Goal: Task Accomplishment & Management: Complete application form

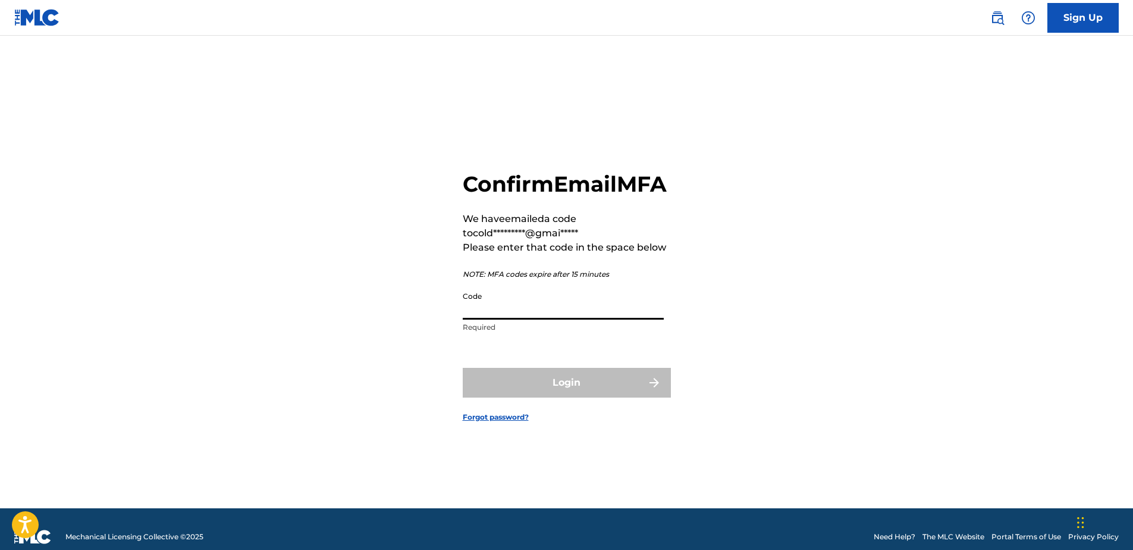
click at [534, 320] on input "Code" at bounding box center [563, 303] width 201 height 34
paste input "021835"
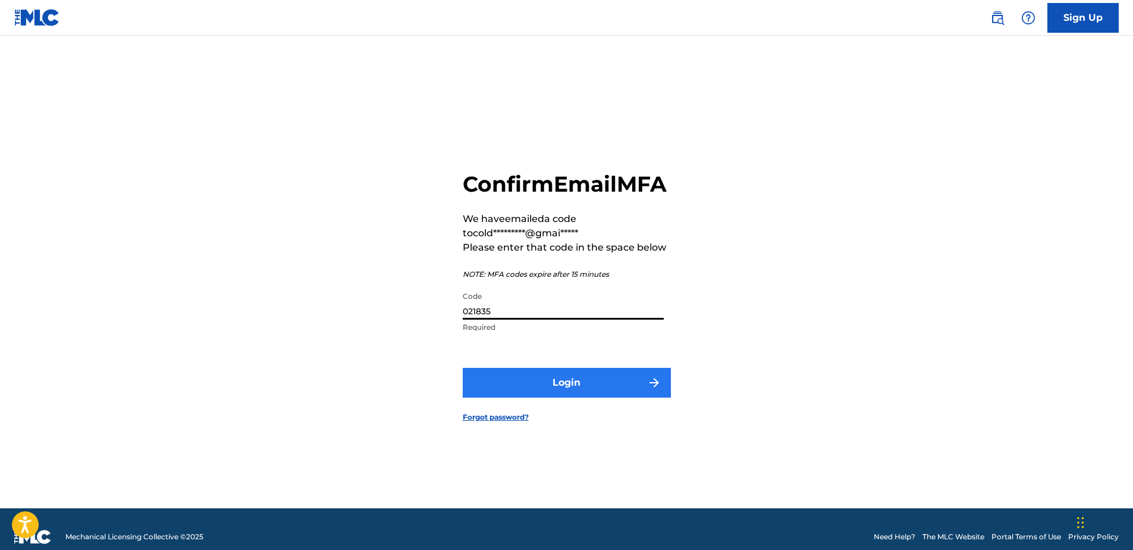
type input "021835"
click at [530, 392] on button "Login" at bounding box center [567, 383] width 208 height 30
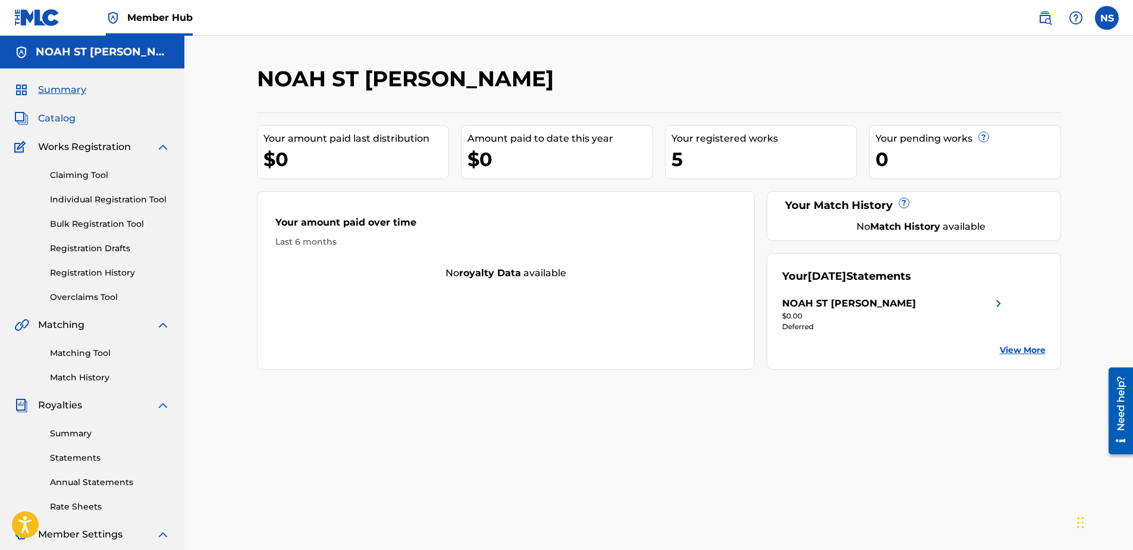
click at [54, 117] on span "Catalog" at bounding box center [56, 118] width 37 height 14
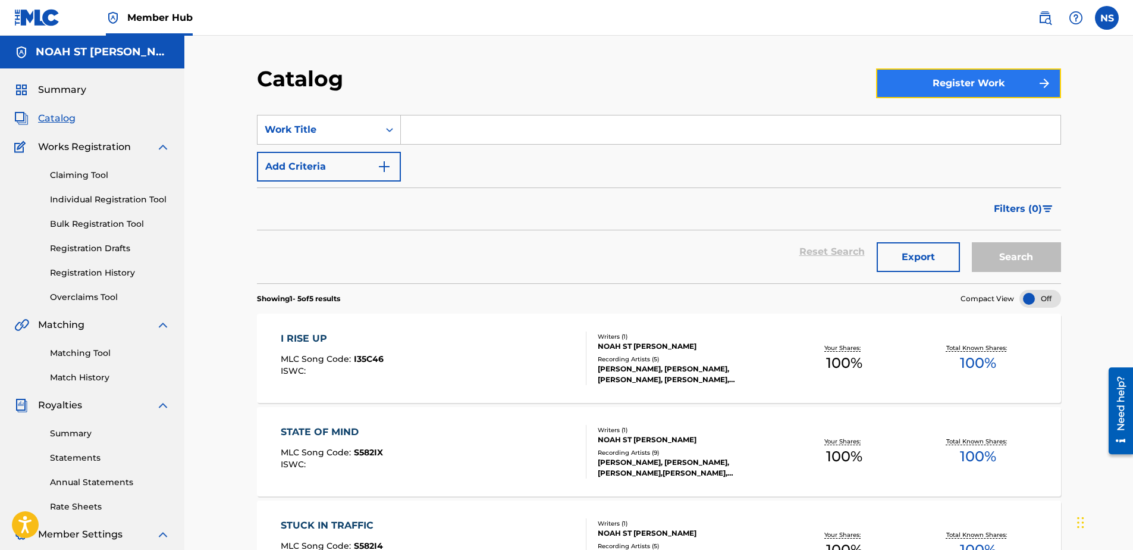
click at [1017, 92] on button "Register Work" at bounding box center [968, 83] width 185 height 30
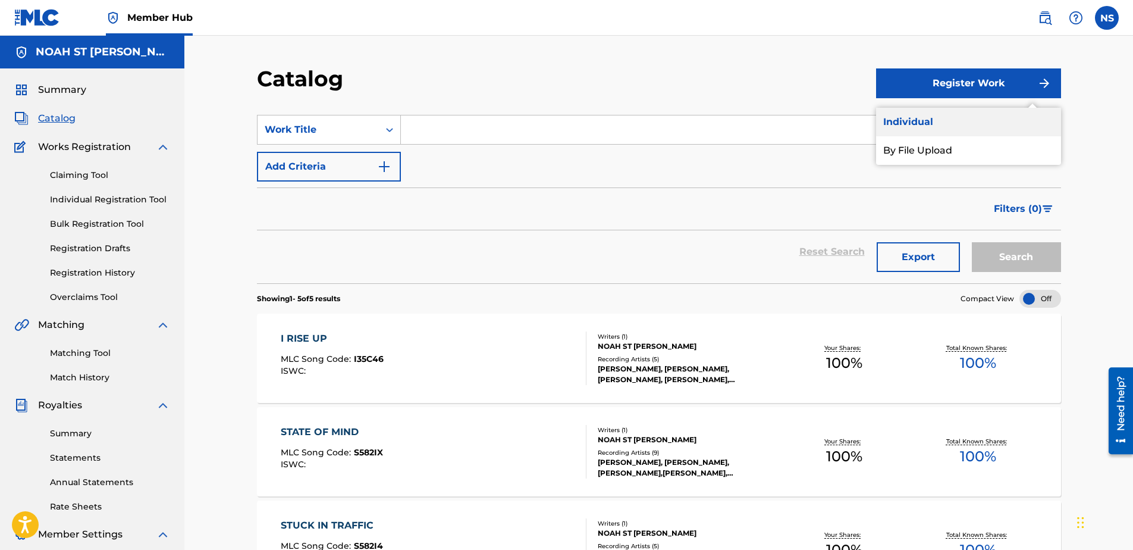
click at [921, 130] on link "Individual" at bounding box center [968, 122] width 185 height 29
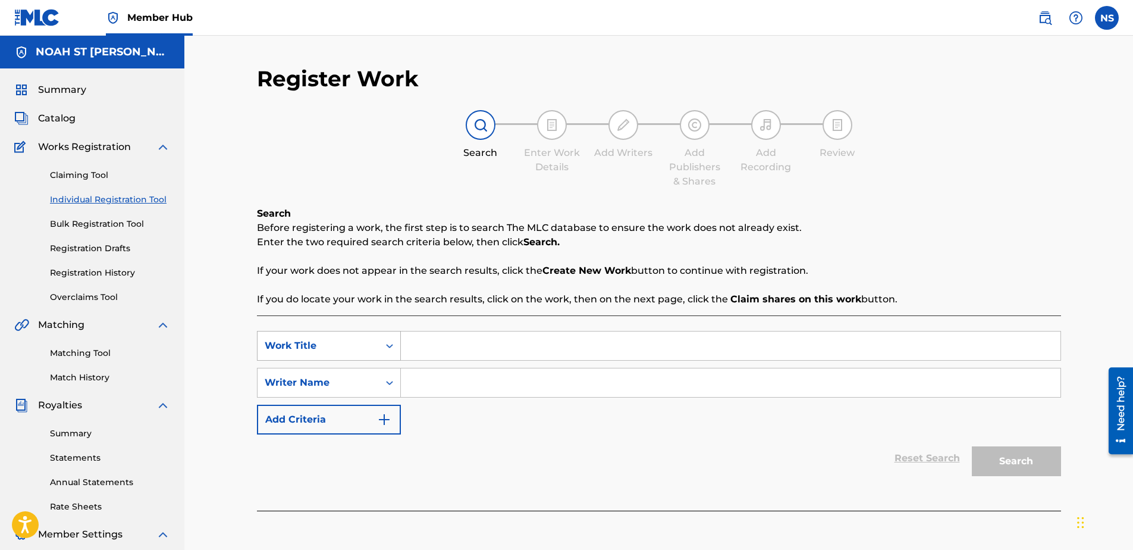
click at [333, 349] on div "Work Title" at bounding box center [318, 346] width 107 height 14
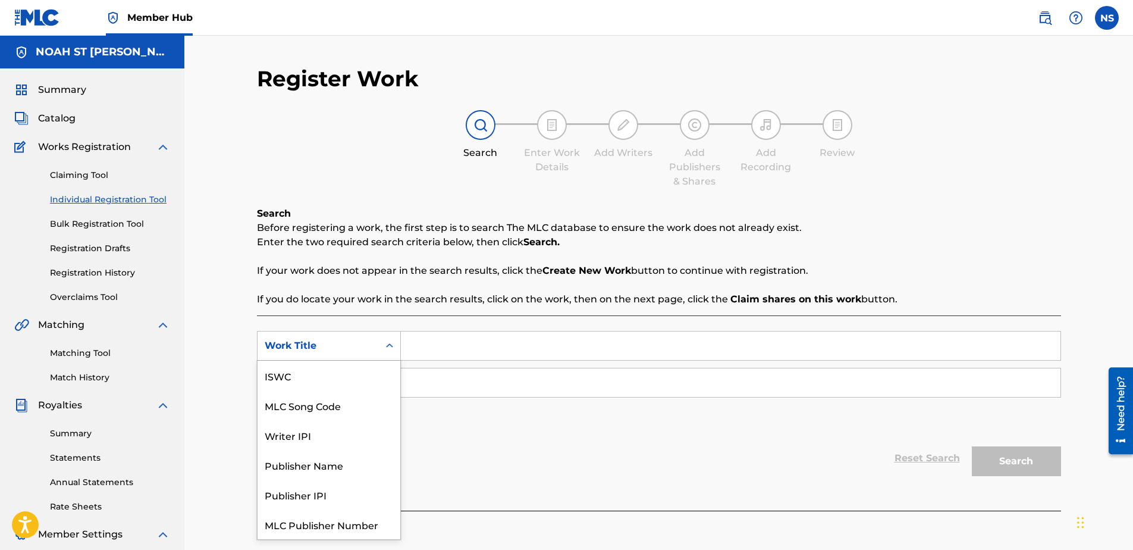
scroll to position [30, 0]
click at [470, 346] on input "Search Form" at bounding box center [731, 345] width 660 height 29
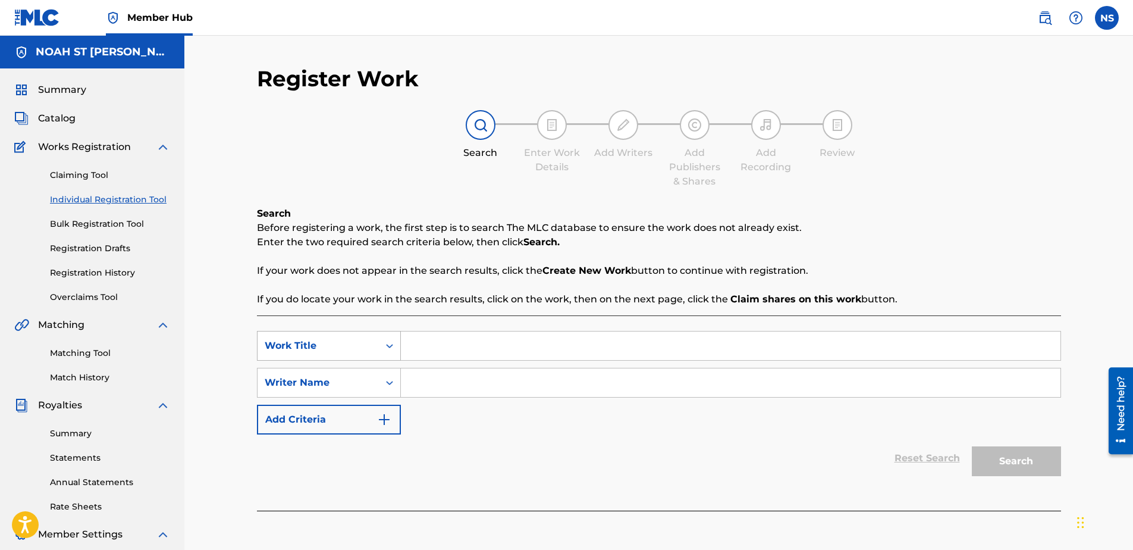
click at [336, 356] on div "Work Title" at bounding box center [318, 345] width 121 height 23
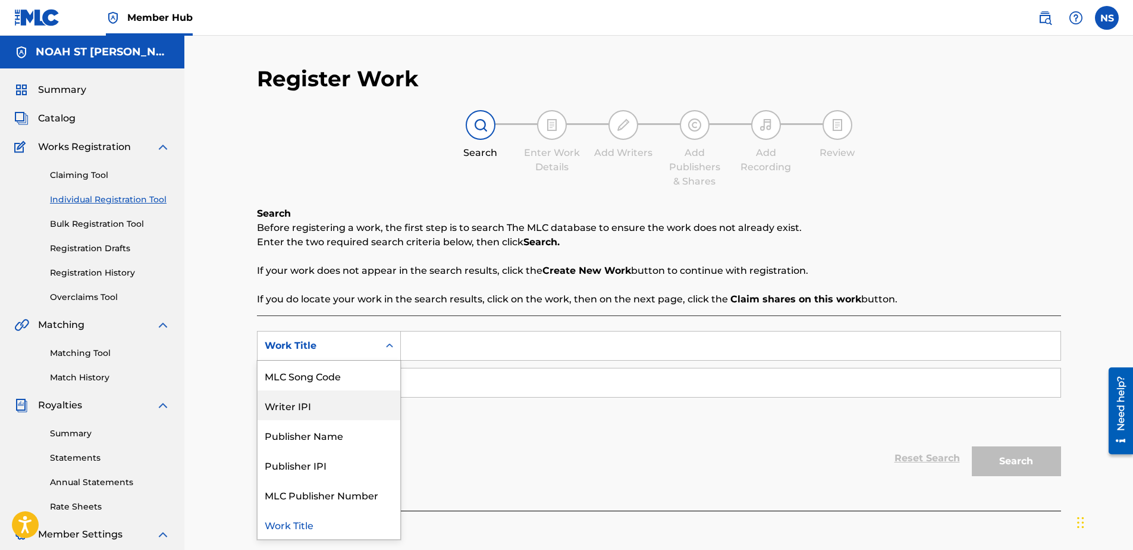
click at [339, 410] on div "Writer IPI" at bounding box center [329, 405] width 143 height 30
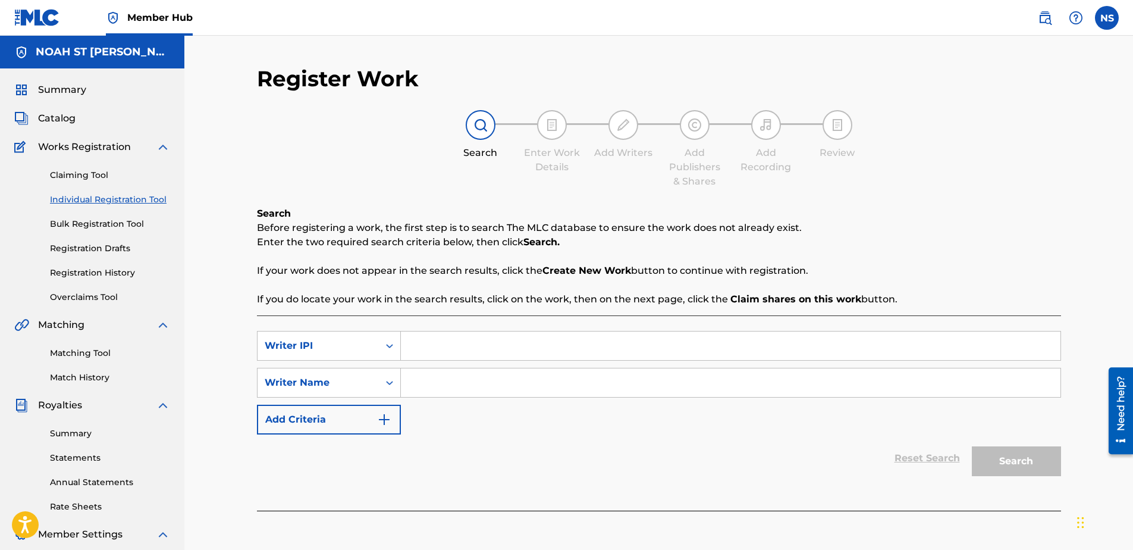
click at [449, 349] on input "Search Form" at bounding box center [731, 345] width 660 height 29
paste input "1006614500"
type input "1006614500"
click at [437, 436] on div "Reset Search Search" at bounding box center [659, 458] width 804 height 48
click at [450, 375] on input "Search Form" at bounding box center [731, 382] width 660 height 29
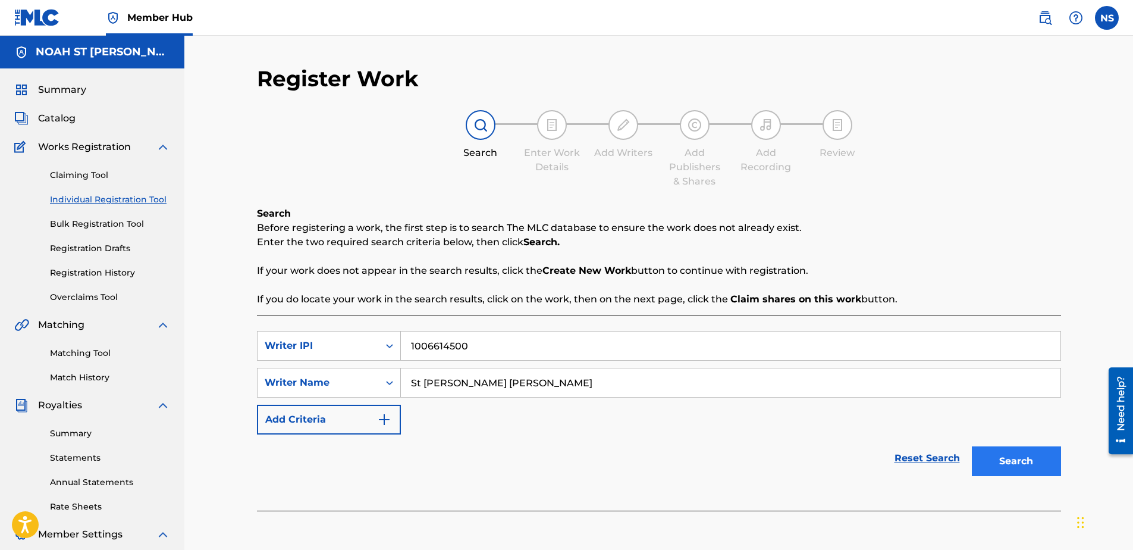
type input "St [PERSON_NAME] [PERSON_NAME]"
click at [1014, 463] on button "Search" at bounding box center [1016, 461] width 89 height 30
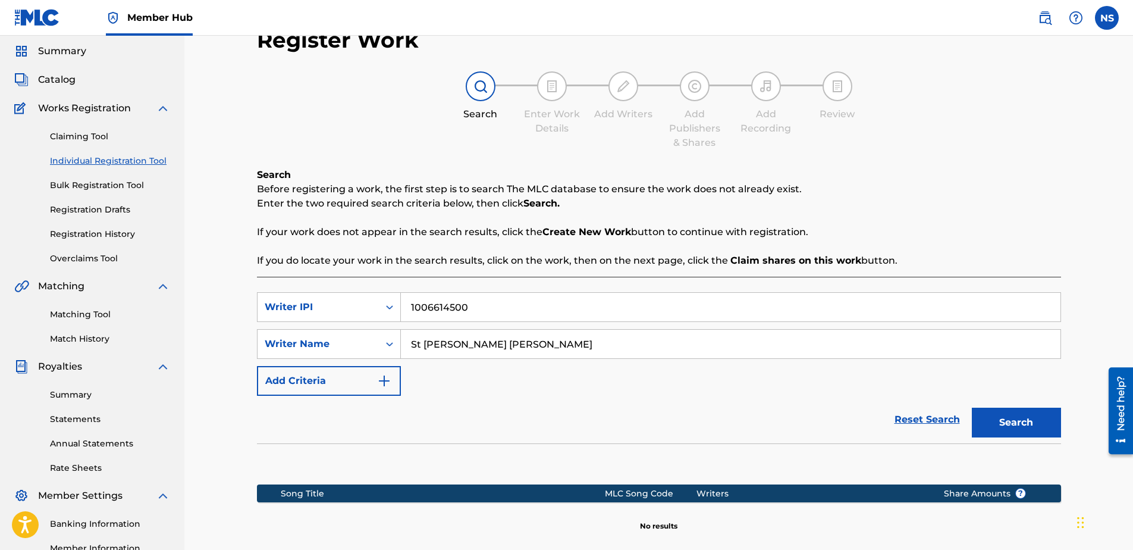
scroll to position [59, 0]
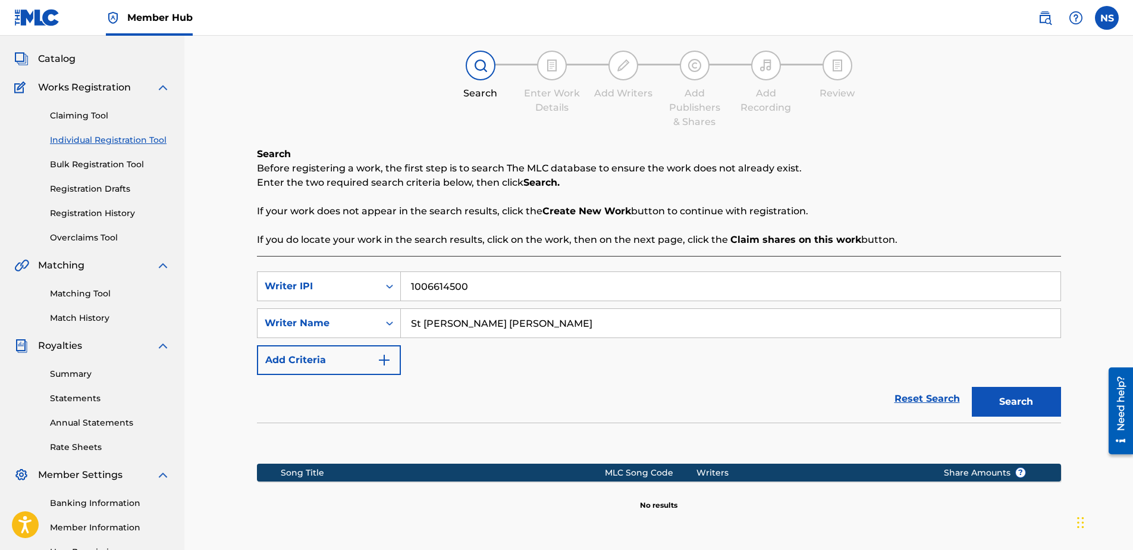
click at [508, 315] on input "St [PERSON_NAME] [PERSON_NAME]" at bounding box center [731, 323] width 660 height 29
click at [1020, 391] on div "Search" at bounding box center [1013, 399] width 95 height 48
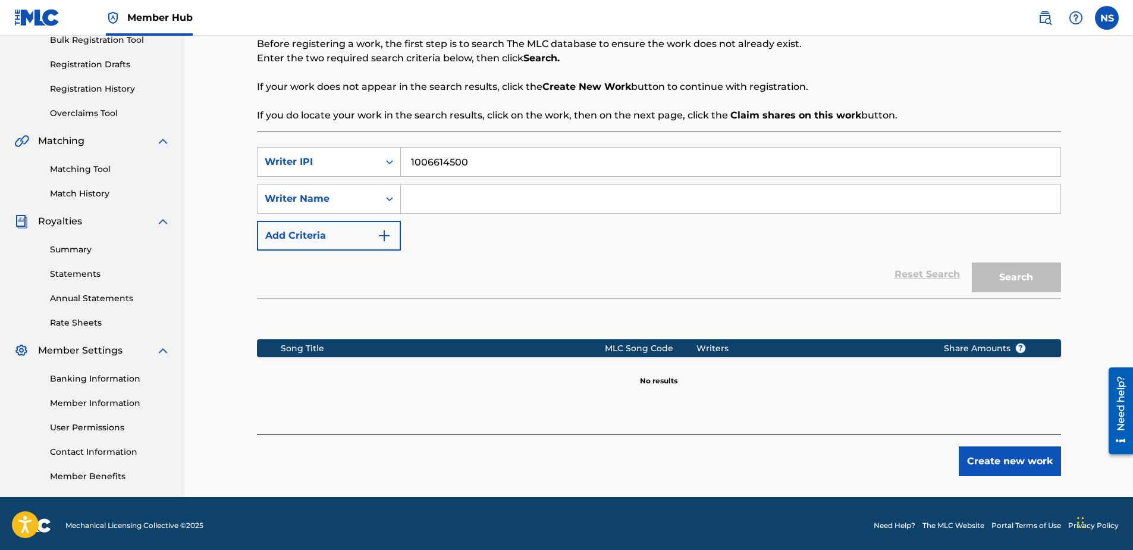
scroll to position [188, 0]
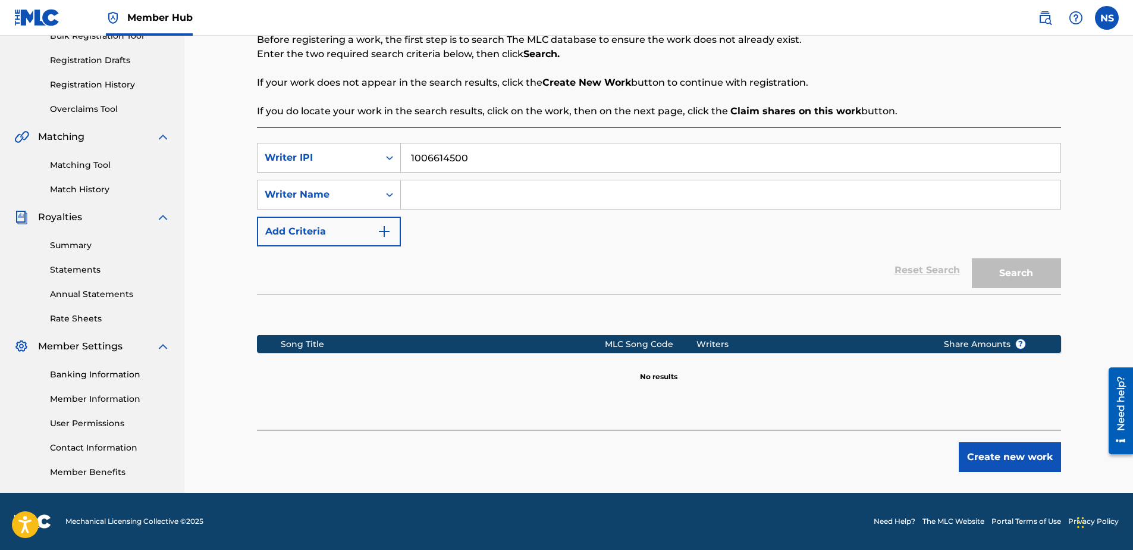
click at [473, 194] on input "Search Form" at bounding box center [731, 194] width 660 height 29
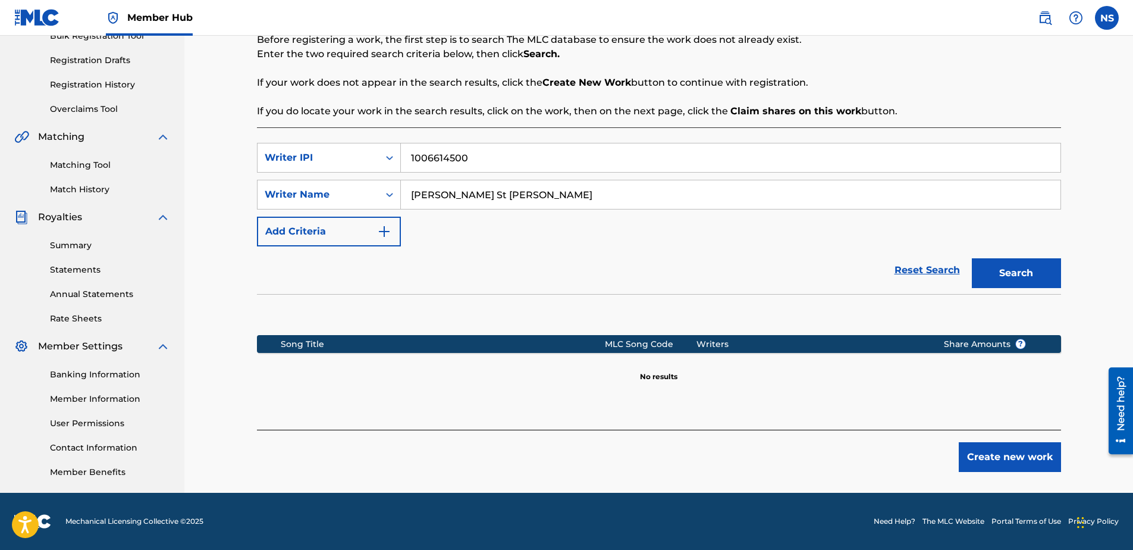
click at [972, 258] on button "Search" at bounding box center [1016, 273] width 89 height 30
click at [560, 198] on input "[PERSON_NAME] St [PERSON_NAME]" at bounding box center [731, 194] width 660 height 29
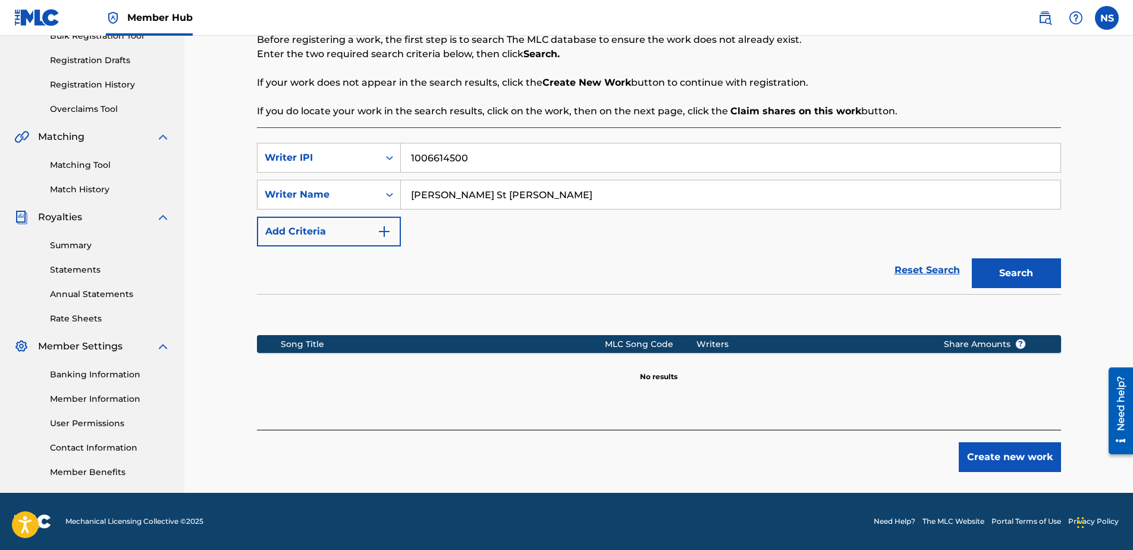
click at [560, 198] on input "[PERSON_NAME] St [PERSON_NAME]" at bounding box center [731, 194] width 660 height 29
type input "N"
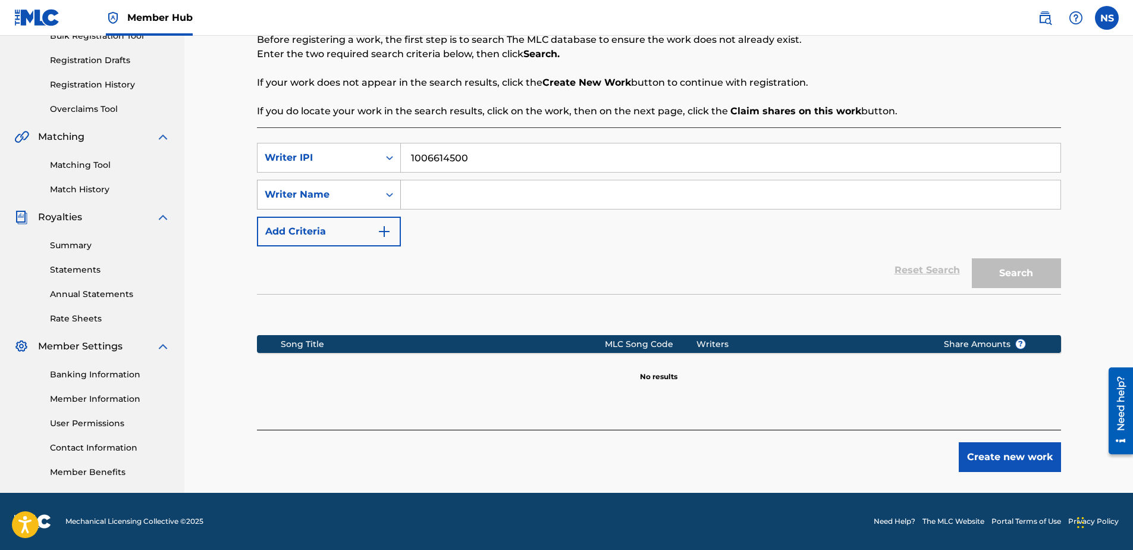
click at [357, 200] on div "Writer Name" at bounding box center [318, 194] width 107 height 14
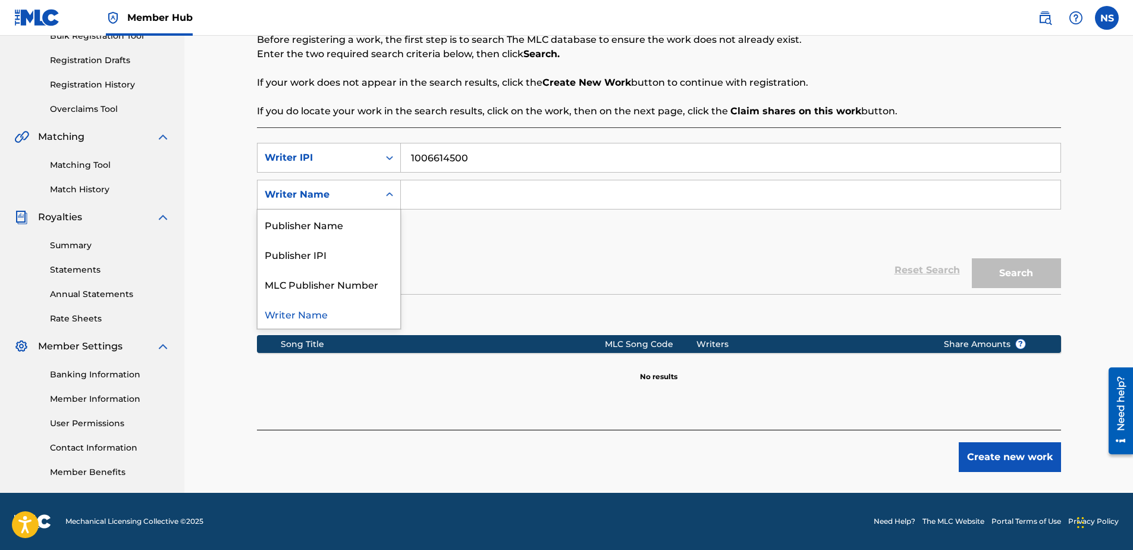
click at [544, 249] on div "Reset Search Search" at bounding box center [659, 270] width 804 height 48
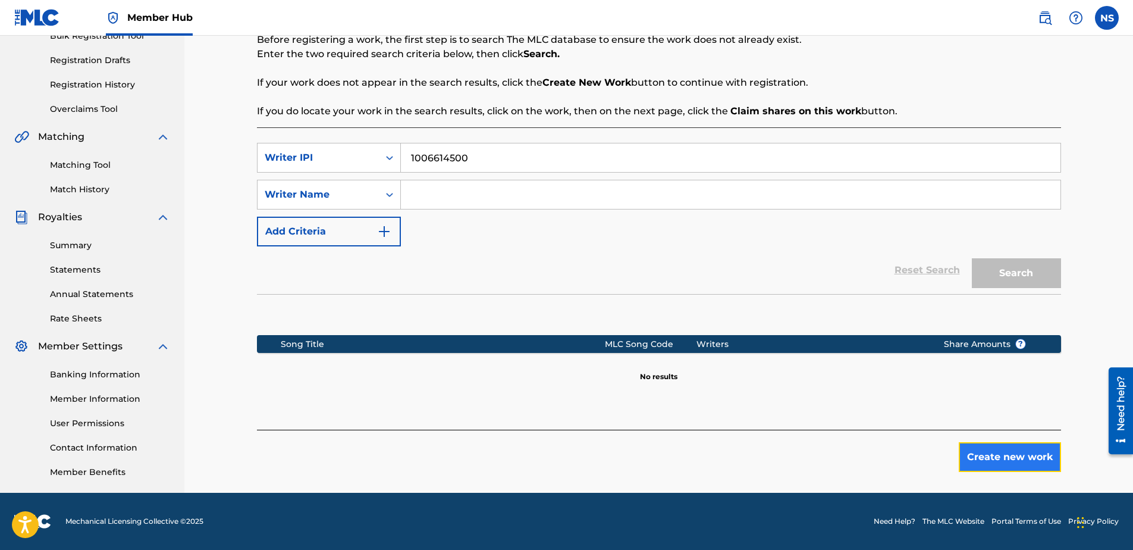
click at [1017, 461] on button "Create new work" at bounding box center [1010, 457] width 102 height 30
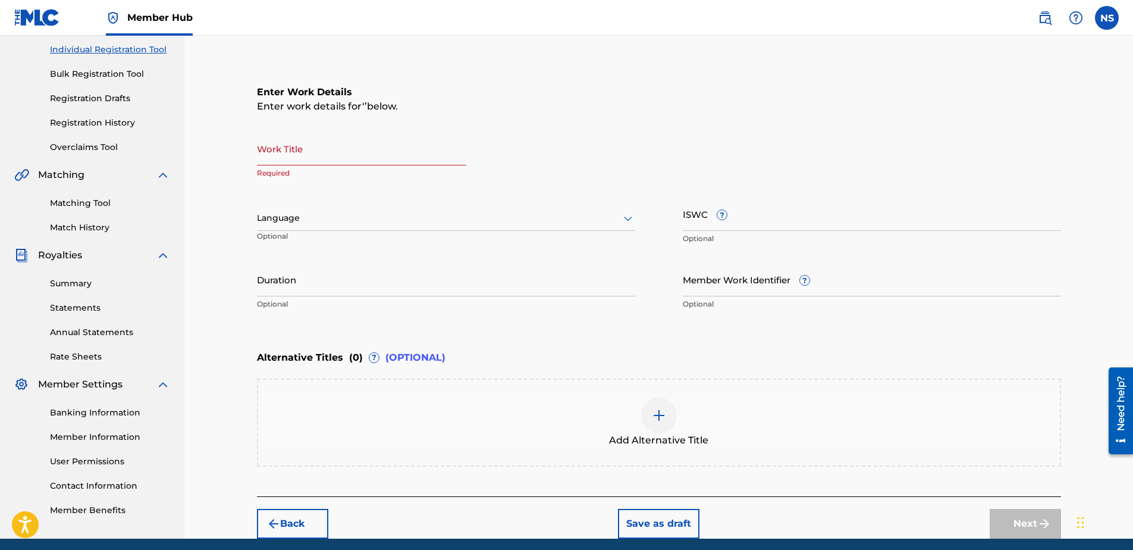
scroll to position [129, 0]
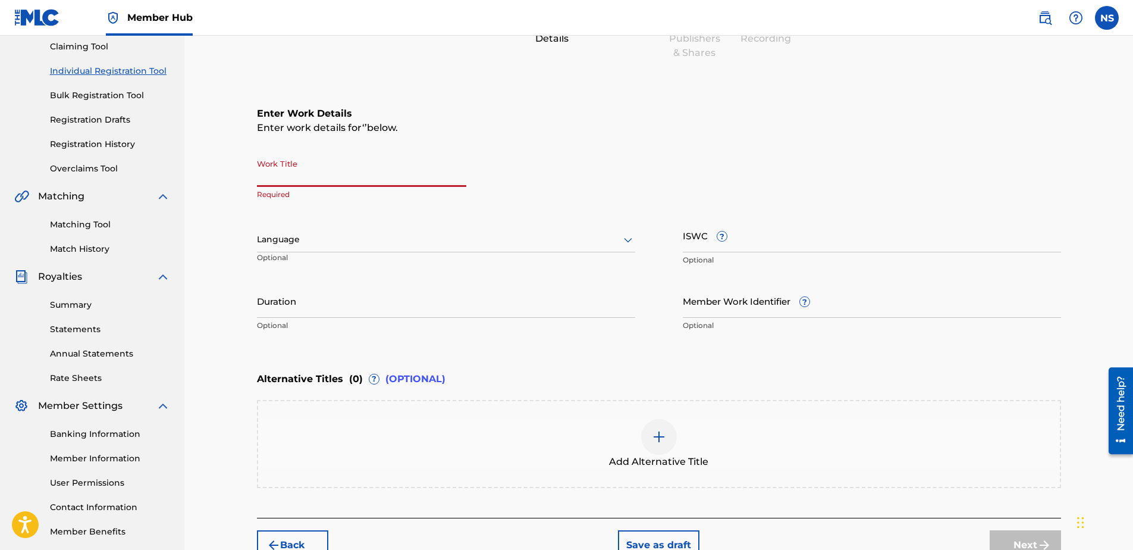
click at [345, 178] on input "Work Title" at bounding box center [361, 170] width 209 height 34
type input "Keep Moving"
click at [452, 240] on div at bounding box center [446, 239] width 378 height 15
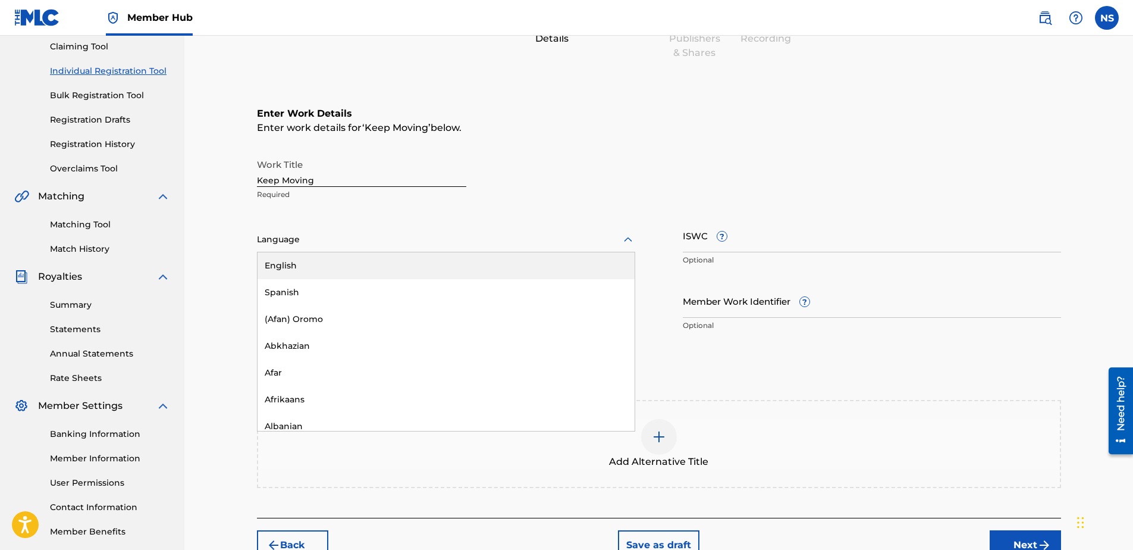
click at [420, 266] on div "English" at bounding box center [446, 265] width 377 height 27
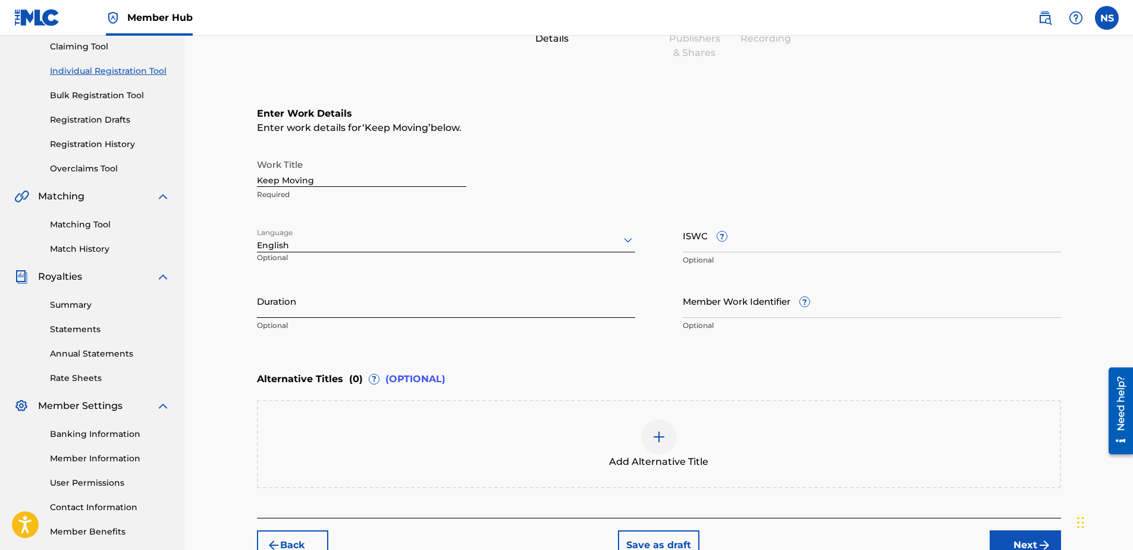
click at [340, 309] on input "Duration" at bounding box center [446, 301] width 378 height 34
type input "-"
type input ":"
type input "02:51"
click at [749, 314] on input "Member Work Identifier ?" at bounding box center [872, 301] width 378 height 34
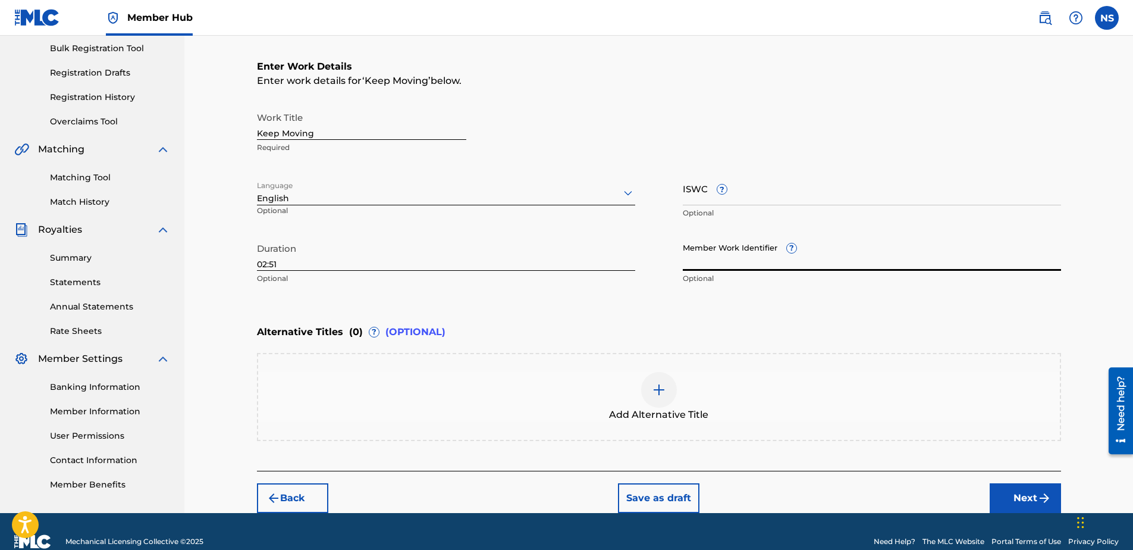
scroll to position [196, 0]
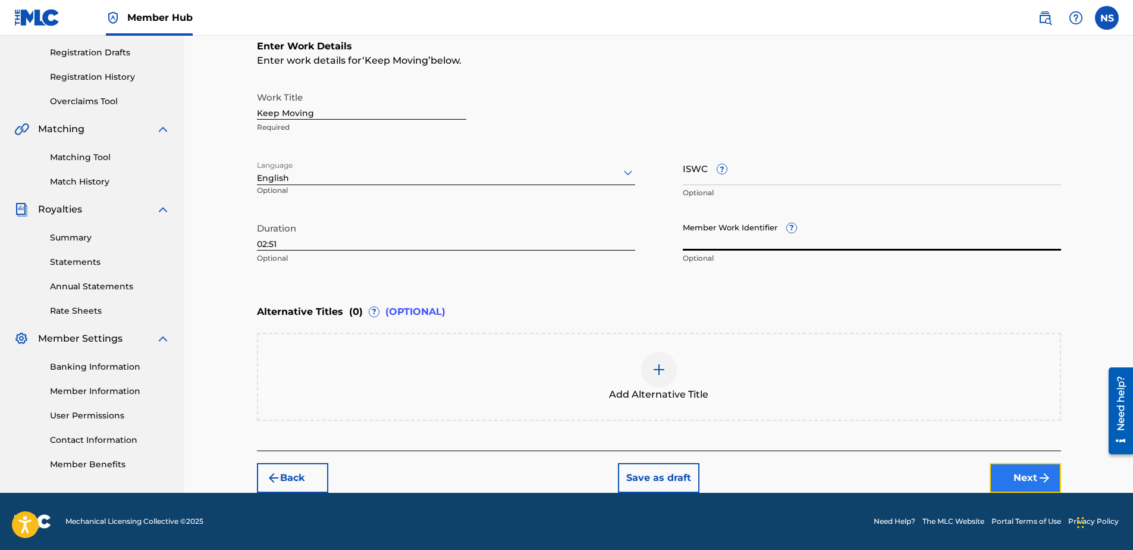
click at [1006, 471] on button "Next" at bounding box center [1025, 478] width 71 height 30
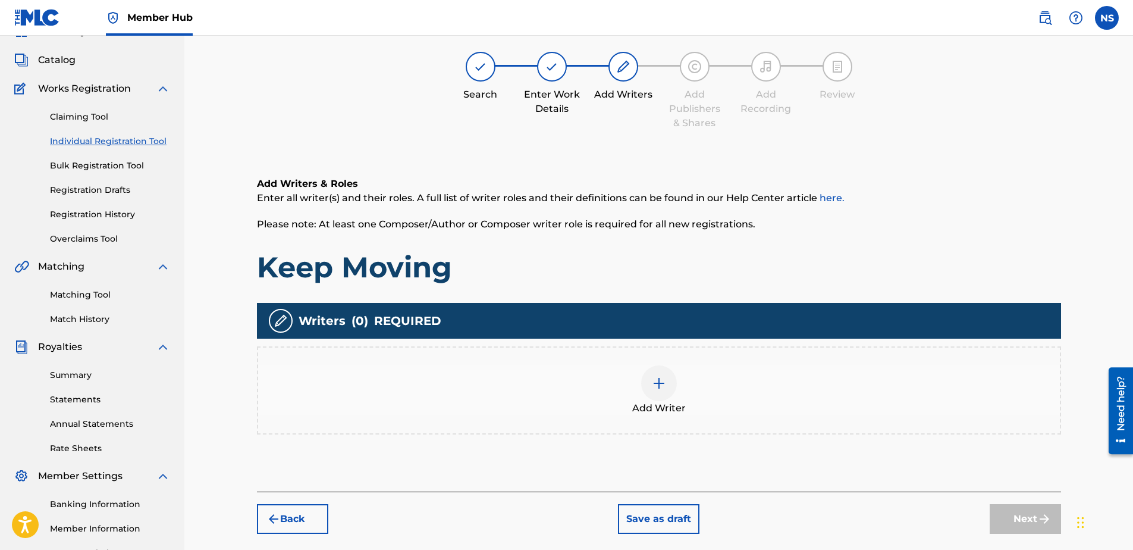
scroll to position [54, 0]
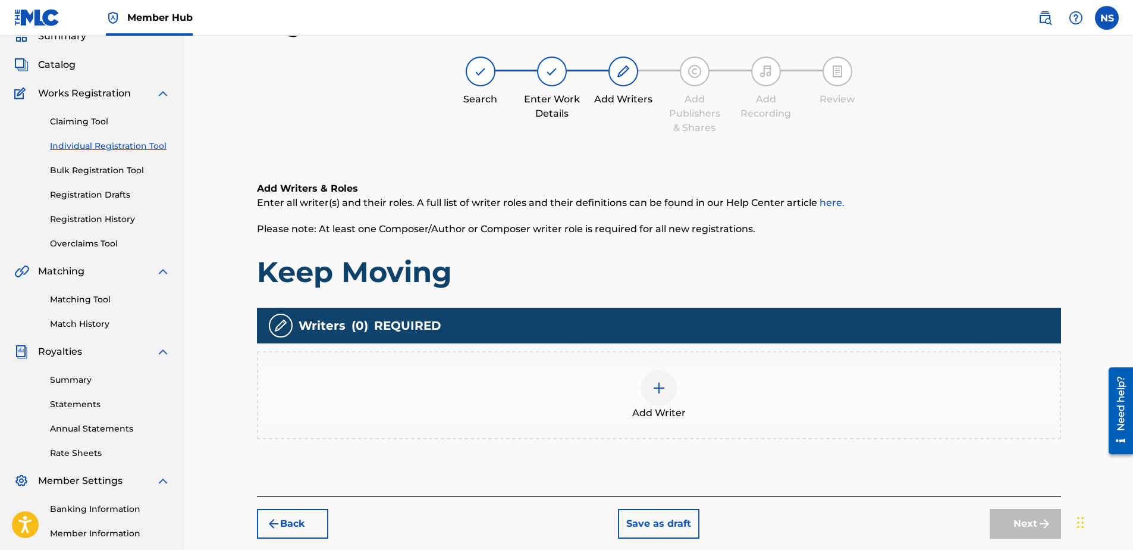
click at [674, 394] on div at bounding box center [659, 388] width 36 height 36
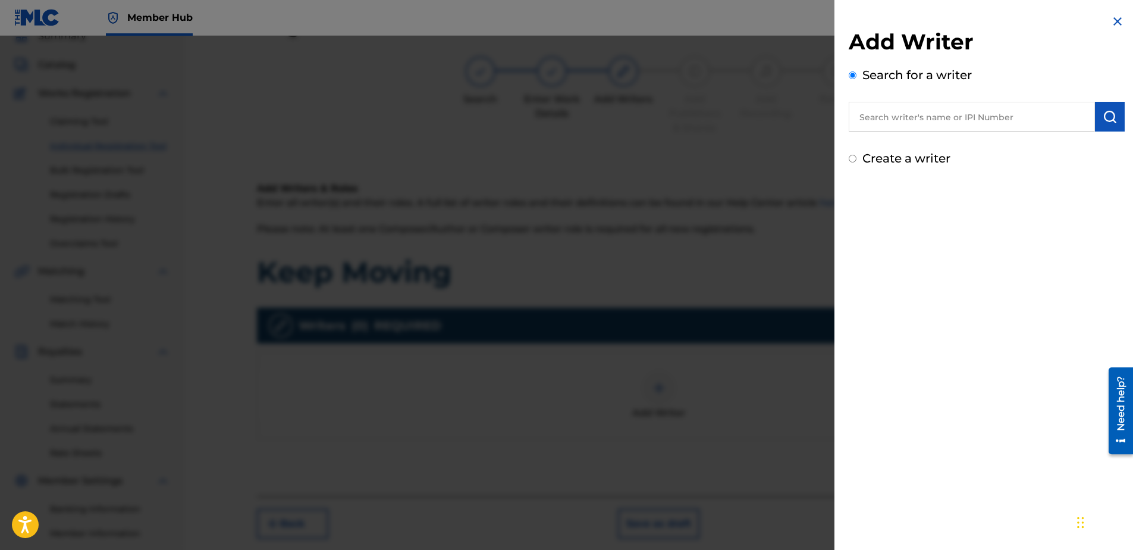
click at [960, 120] on input "text" at bounding box center [972, 117] width 246 height 30
paste input "1006614500"
type input "1006614500"
click at [1002, 167] on div "Create a writer" at bounding box center [987, 158] width 276 height 18
click at [1103, 118] on img "submit" at bounding box center [1110, 116] width 14 height 14
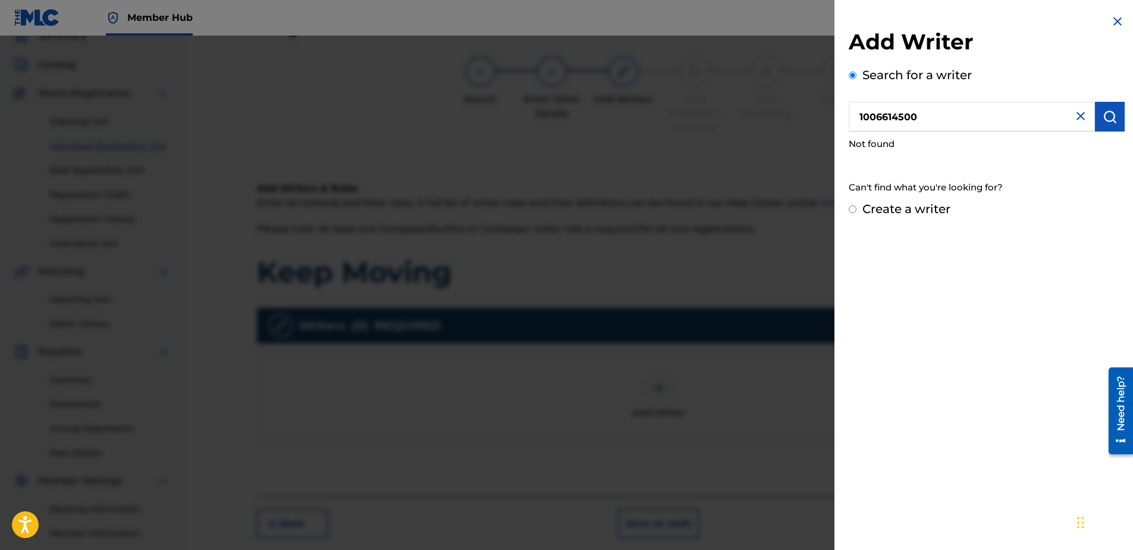
click at [912, 123] on input "1006614500" at bounding box center [972, 117] width 246 height 30
click at [850, 206] on input "Create a writer" at bounding box center [853, 209] width 8 height 8
radio input "false"
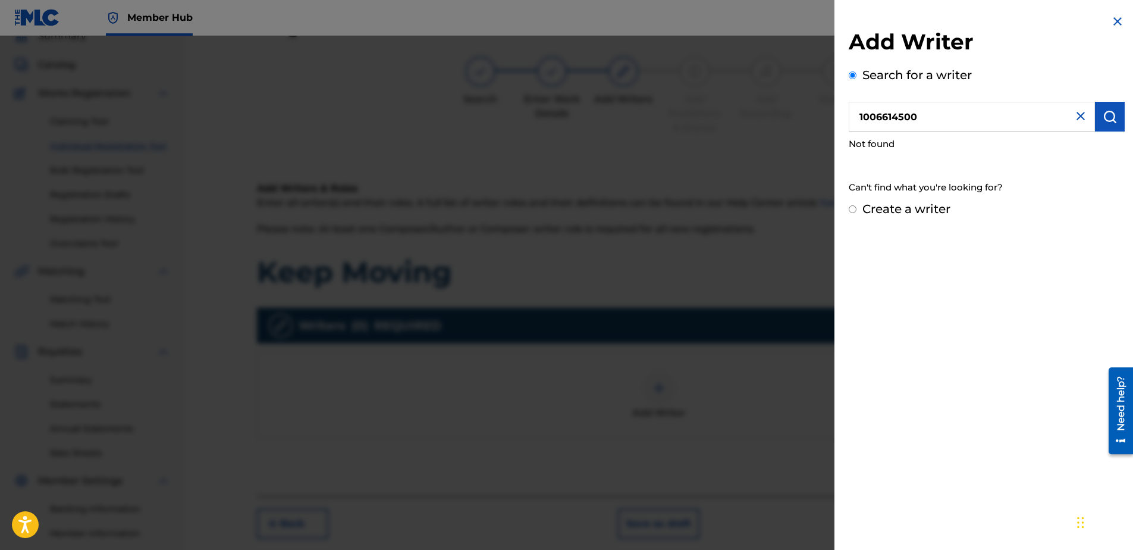
radio input "true"
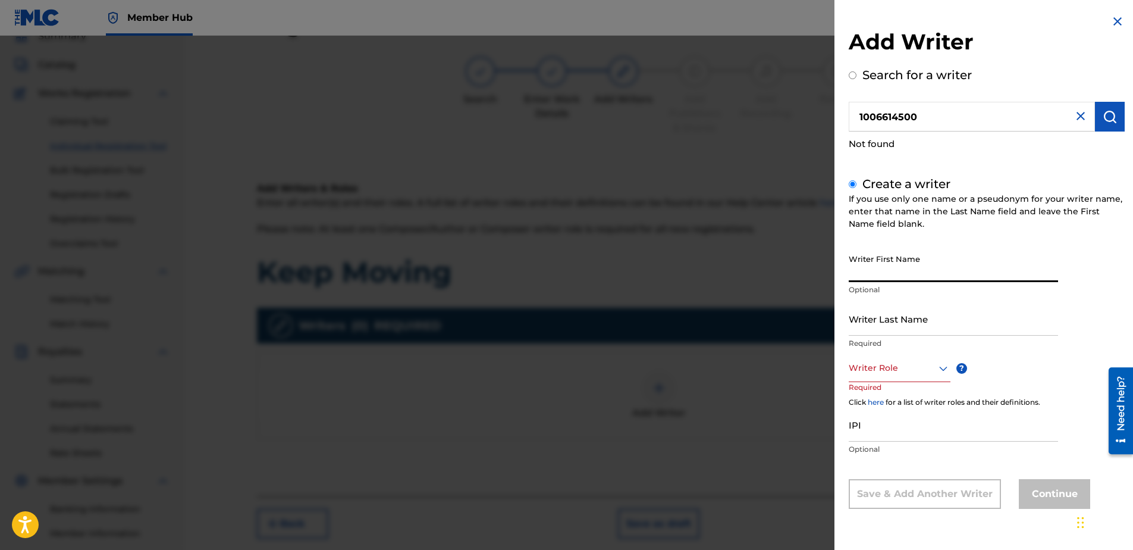
click at [895, 276] on input "Writer First Name" at bounding box center [953, 265] width 209 height 34
type input "[PERSON_NAME]"
type input "St [PERSON_NAME]"
click at [920, 371] on div at bounding box center [900, 368] width 102 height 15
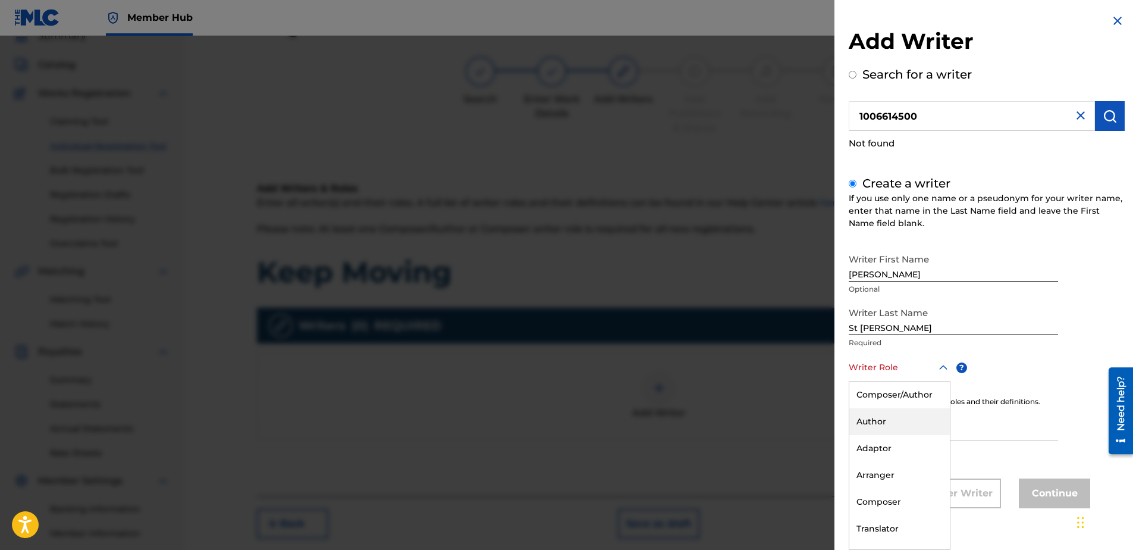
click at [910, 421] on div "Author" at bounding box center [900, 421] width 101 height 27
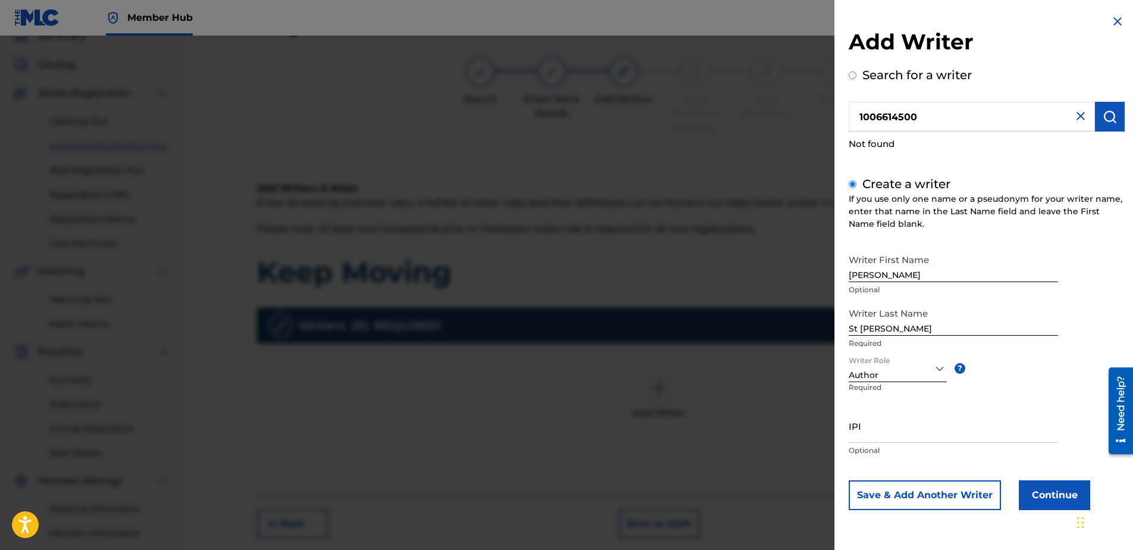
scroll to position [0, 0]
click at [901, 430] on input "IPI" at bounding box center [953, 426] width 209 height 34
paste input "1006614500"
type input "1006614500"
click at [1046, 498] on button "Continue" at bounding box center [1054, 495] width 71 height 30
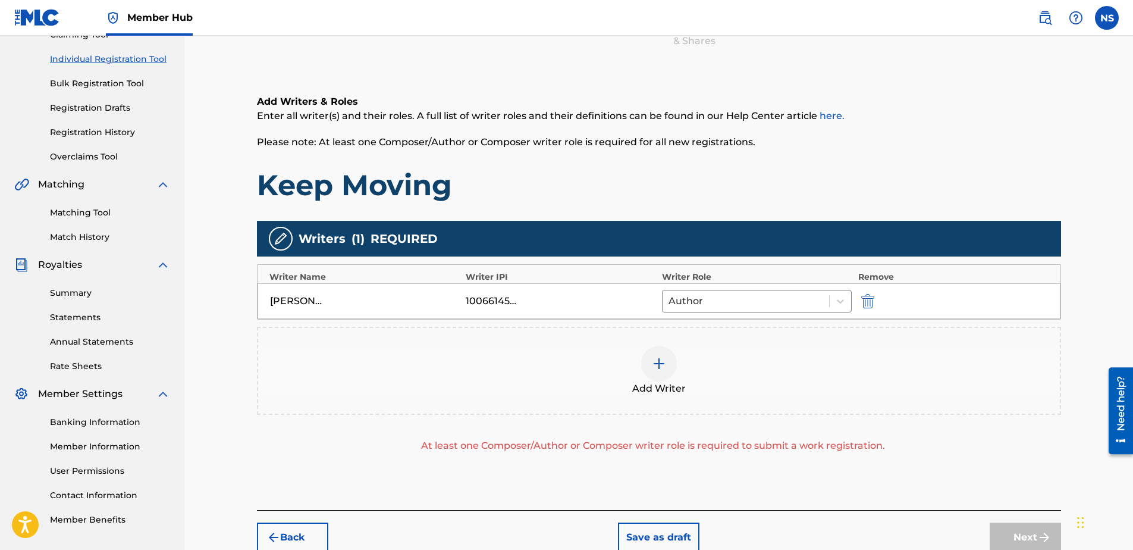
scroll to position [113, 0]
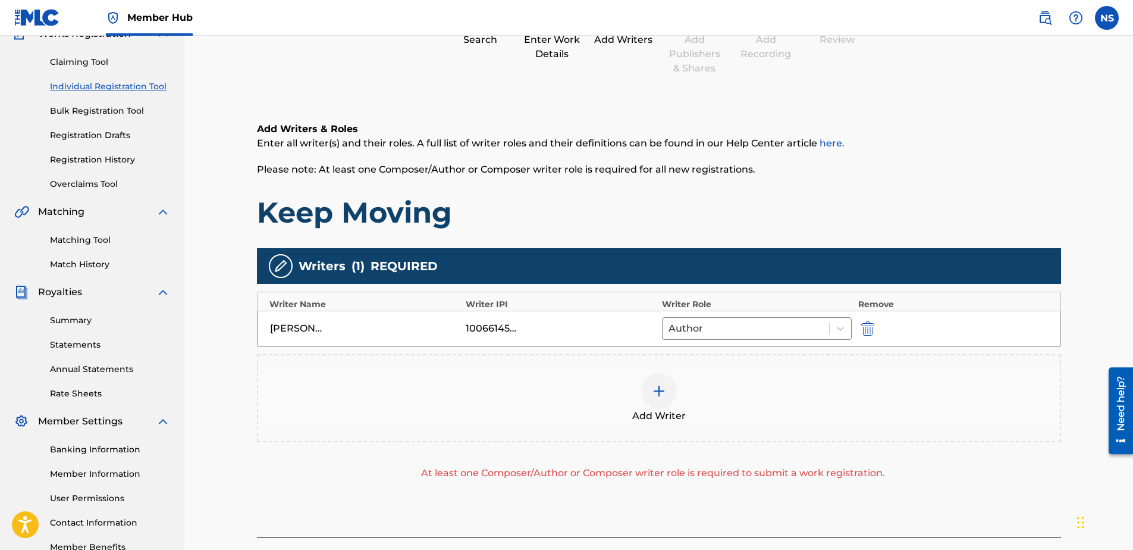
click at [661, 399] on div at bounding box center [659, 391] width 36 height 36
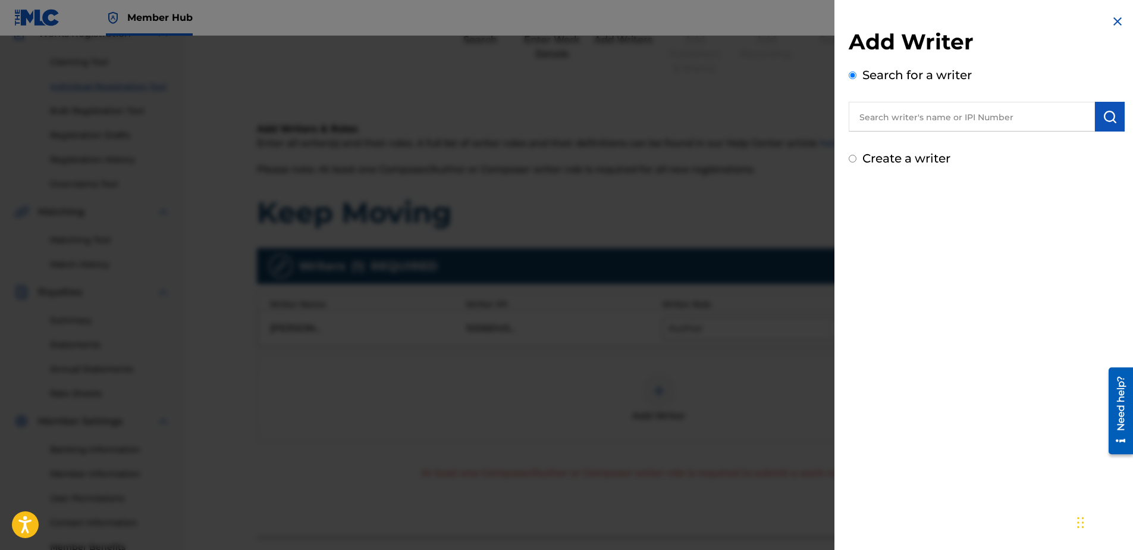
click at [874, 124] on input "text" at bounding box center [972, 117] width 246 height 30
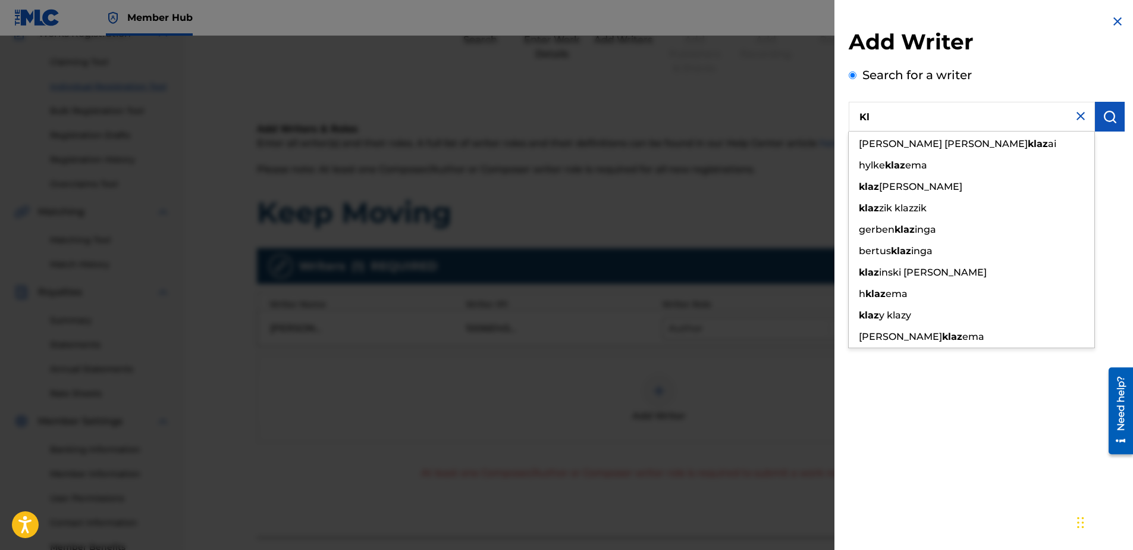
type input "K"
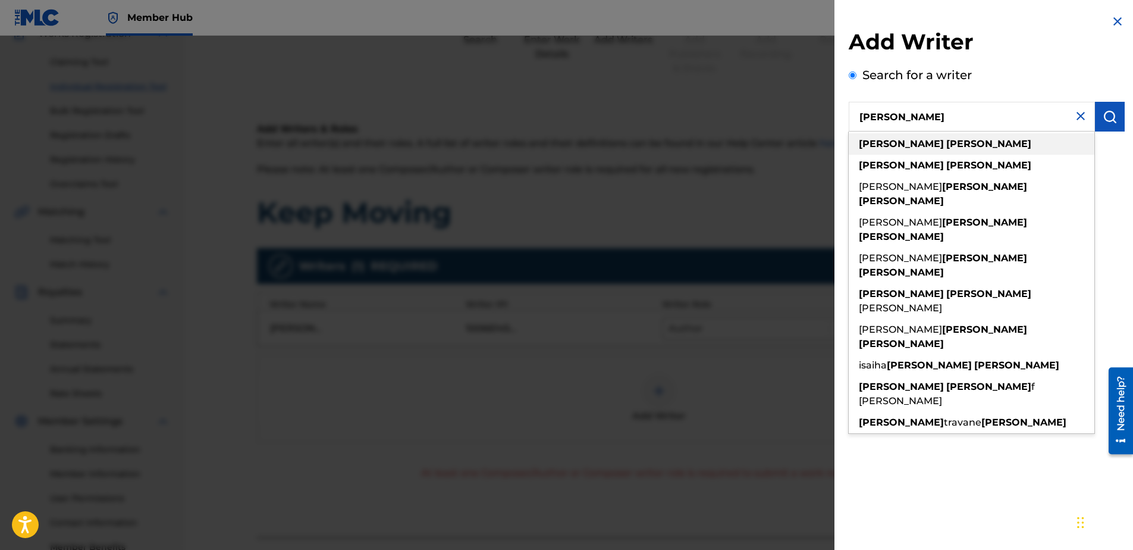
click at [947, 147] on strong "[PERSON_NAME]" at bounding box center [989, 143] width 85 height 11
type input "[PERSON_NAME]"
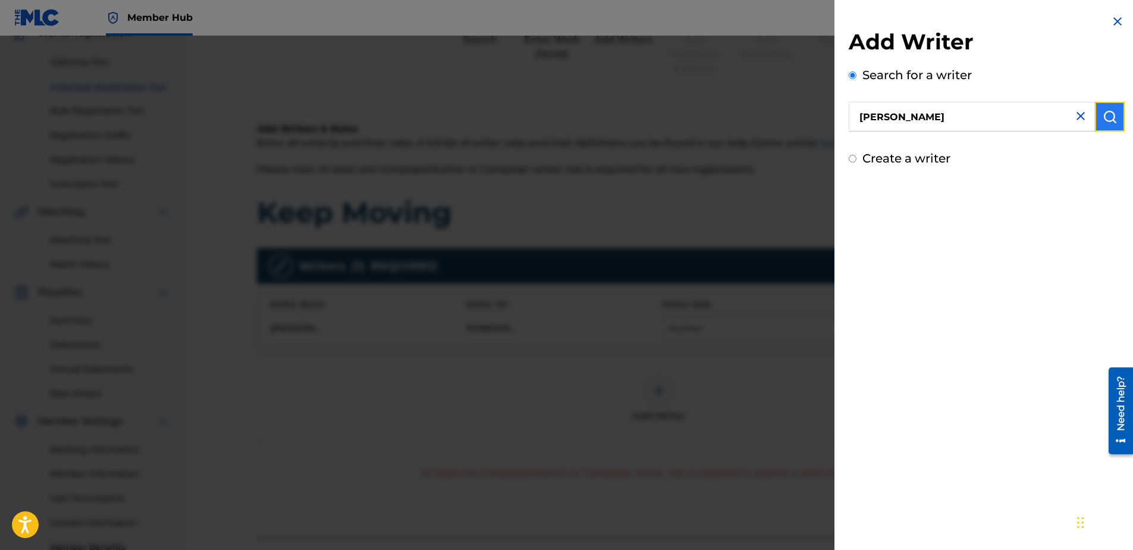
click at [1109, 118] on img "submit" at bounding box center [1110, 116] width 14 height 14
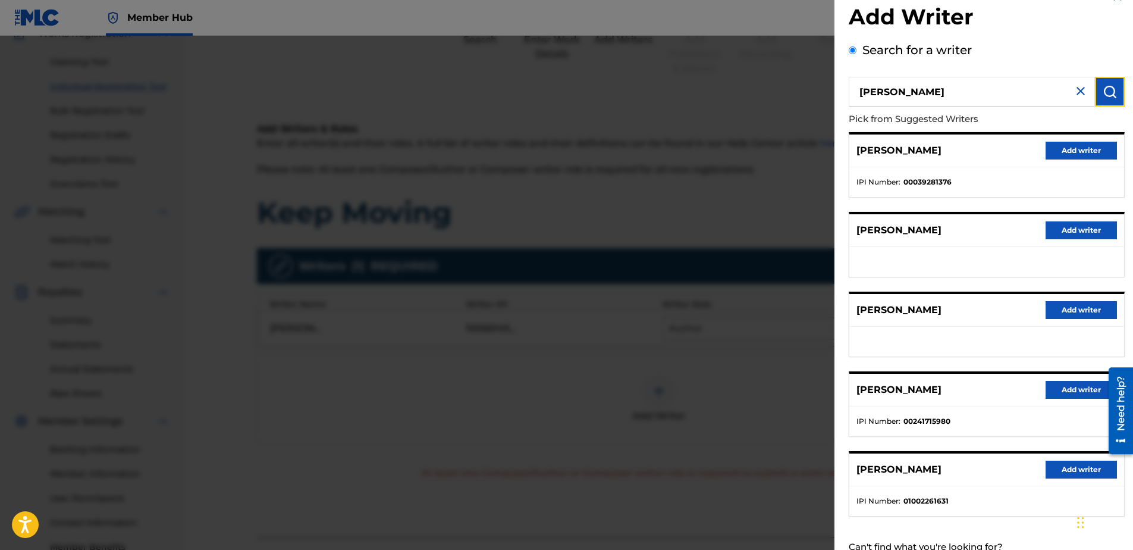
scroll to position [0, 0]
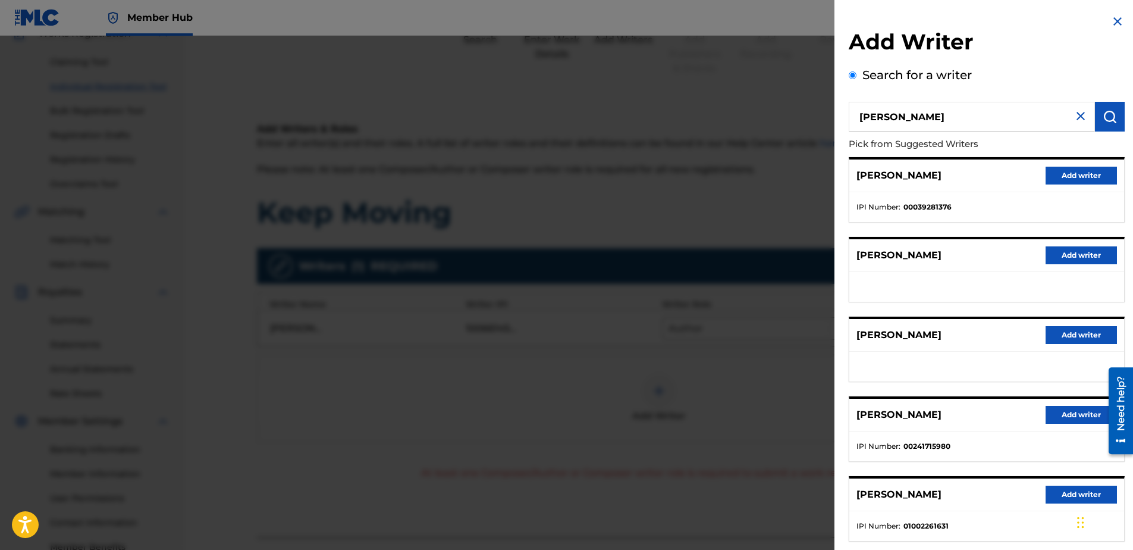
click at [1069, 117] on input "[PERSON_NAME]" at bounding box center [972, 117] width 246 height 30
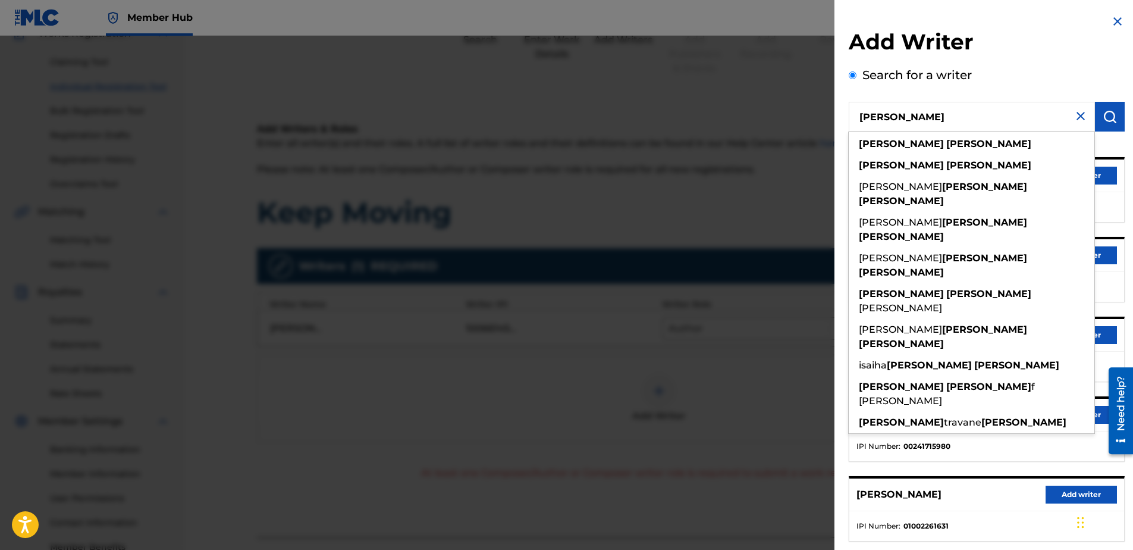
click at [1075, 112] on img at bounding box center [1081, 116] width 14 height 14
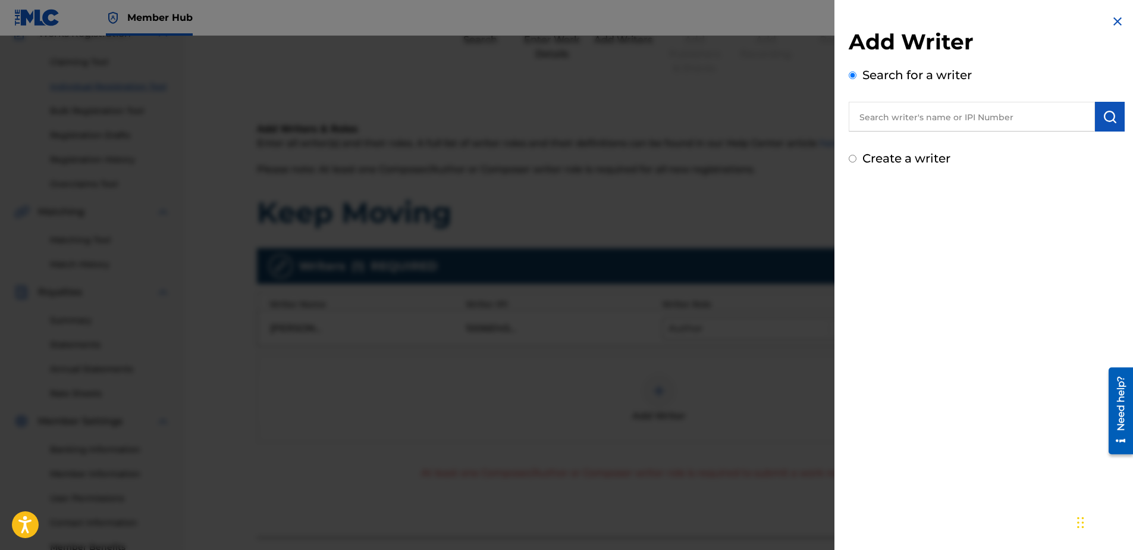
click at [997, 115] on input "text" at bounding box center [972, 117] width 246 height 30
type input "1057218"
click at [1110, 128] on button "submit" at bounding box center [1110, 117] width 30 height 30
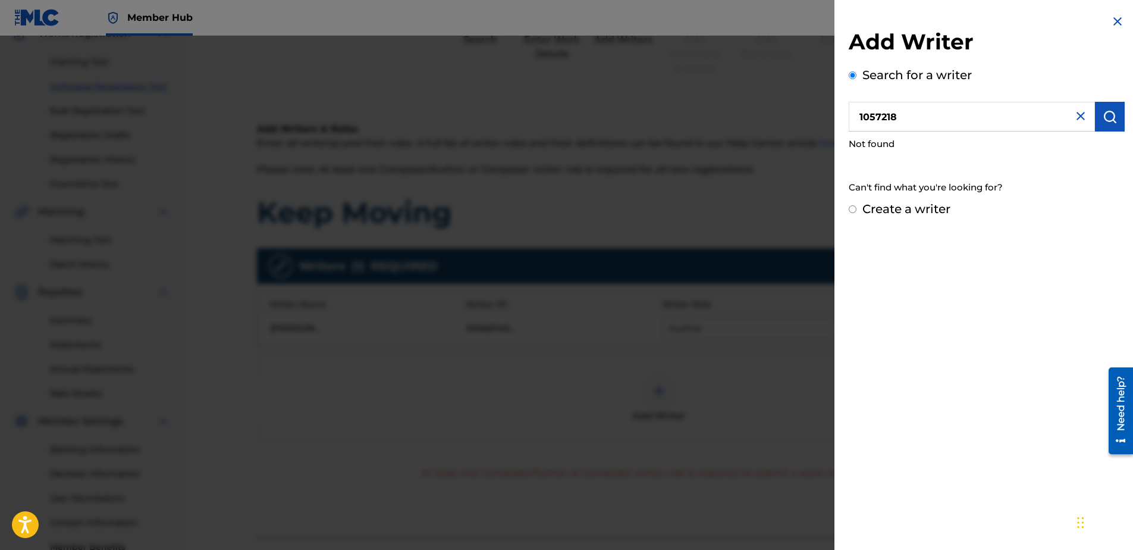
click at [944, 122] on input "1057218" at bounding box center [972, 117] width 246 height 30
click at [849, 206] on input "Create a writer" at bounding box center [853, 209] width 8 height 8
radio input "false"
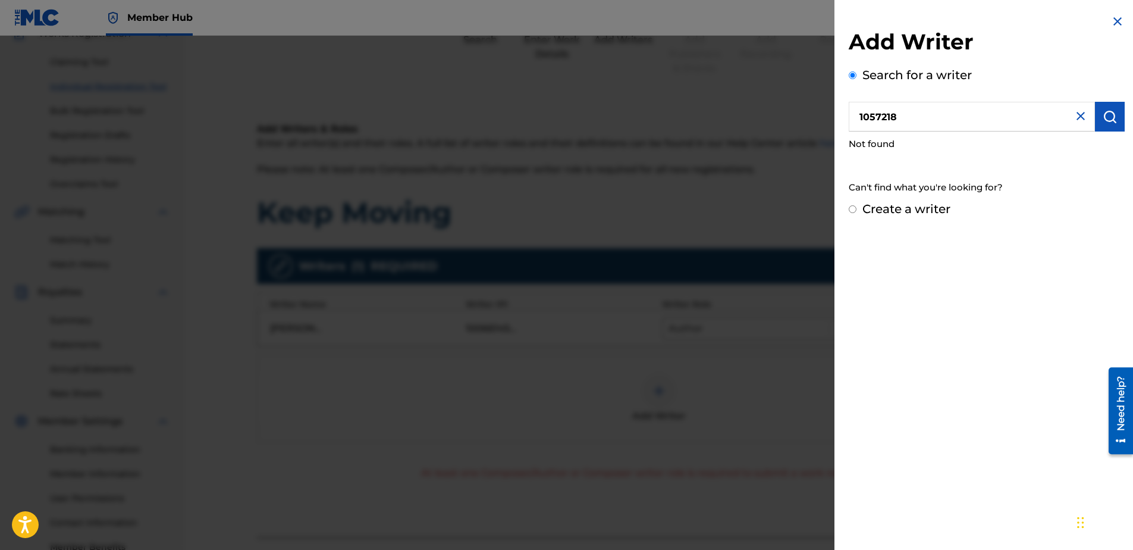
radio input "true"
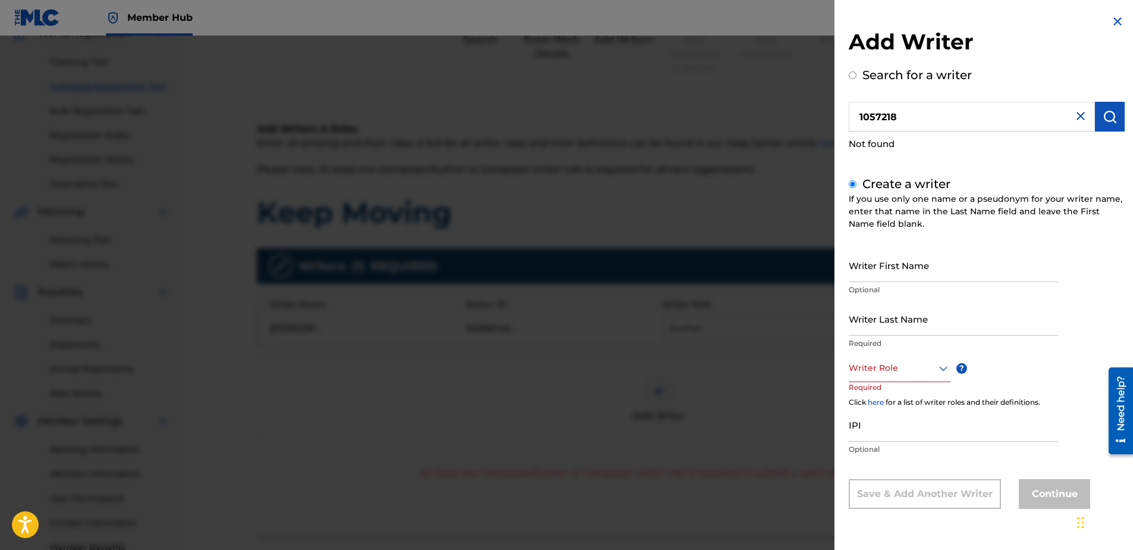
click at [854, 207] on div "If you use only one name or a pseudonym for your writer name, enter that name i…" at bounding box center [987, 211] width 276 height 37
click at [883, 267] on input "Writer First Name" at bounding box center [953, 265] width 209 height 34
type input "[PERSON_NAME]"
click at [898, 375] on div "Writer Role" at bounding box center [900, 368] width 102 height 27
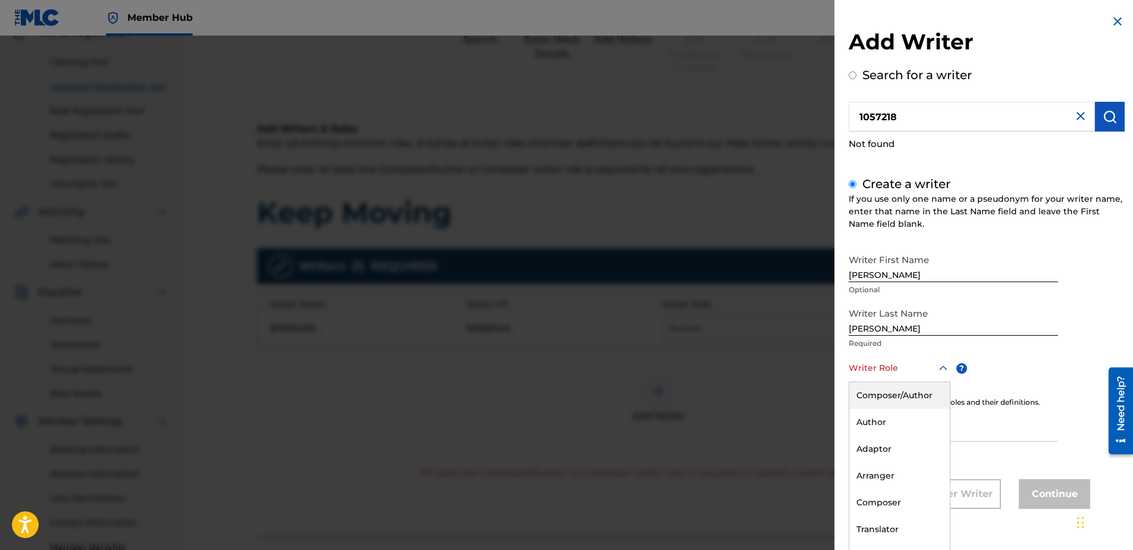
scroll to position [1, 0]
click at [898, 421] on div "Author" at bounding box center [900, 421] width 101 height 27
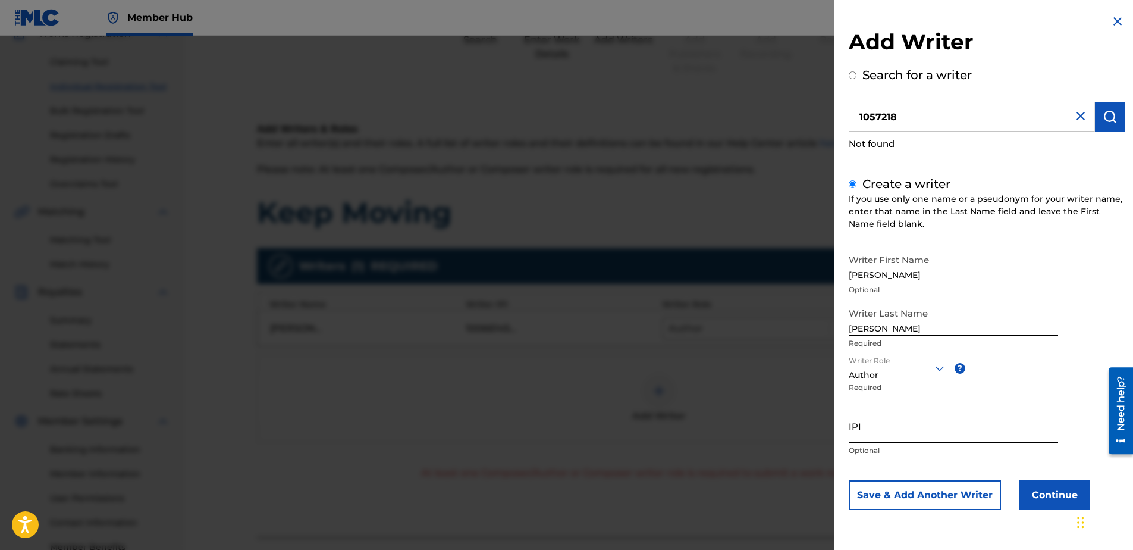
click at [896, 430] on input "IPI" at bounding box center [953, 426] width 209 height 34
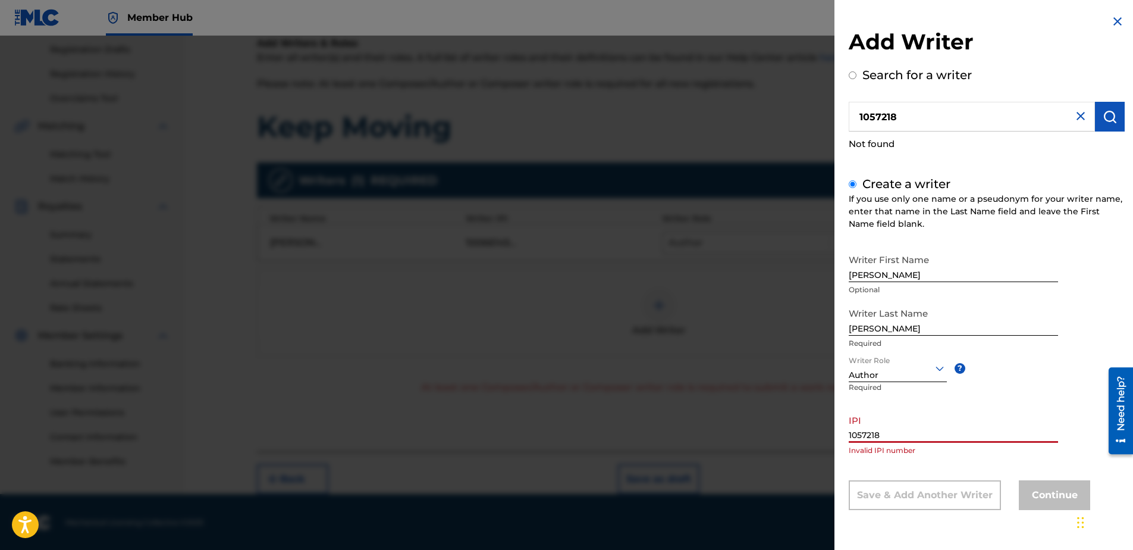
scroll to position [200, 0]
type input "1057218"
click at [933, 461] on div "IPI 1057218 Invalid IPI number" at bounding box center [953, 436] width 209 height 54
click at [1050, 486] on div "Continue" at bounding box center [1054, 495] width 71 height 30
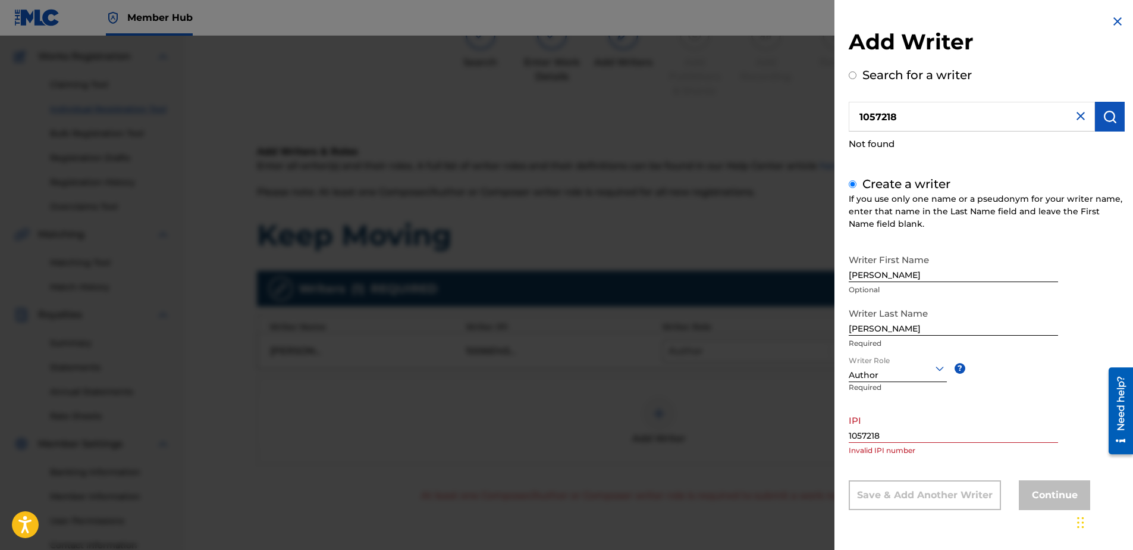
scroll to position [81, 0]
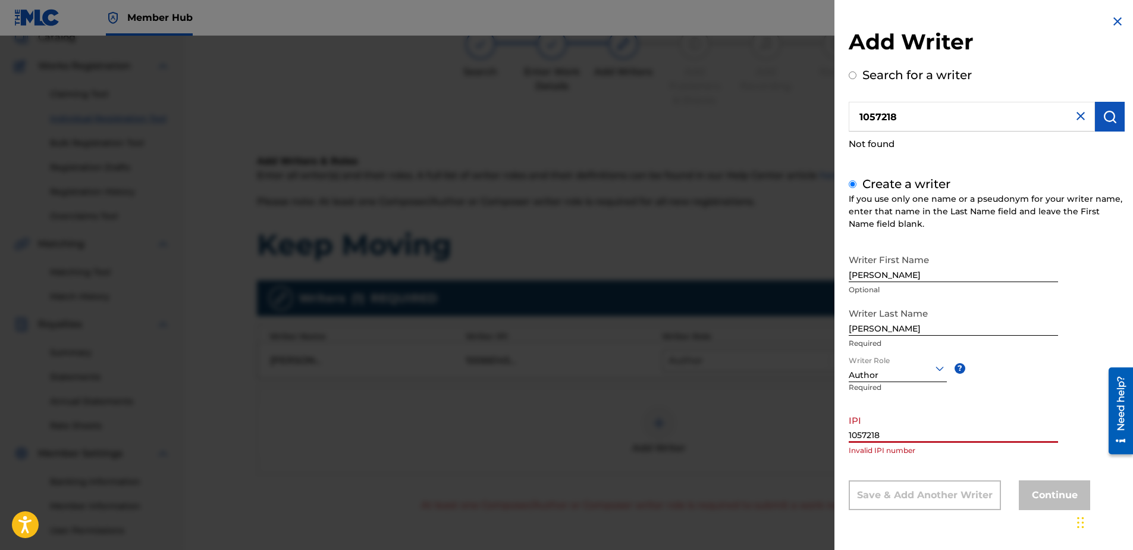
click at [888, 434] on input "1057218" at bounding box center [953, 426] width 209 height 34
click at [912, 432] on input "1057218" at bounding box center [953, 426] width 209 height 34
click at [912, 431] on input "1057218" at bounding box center [953, 426] width 209 height 34
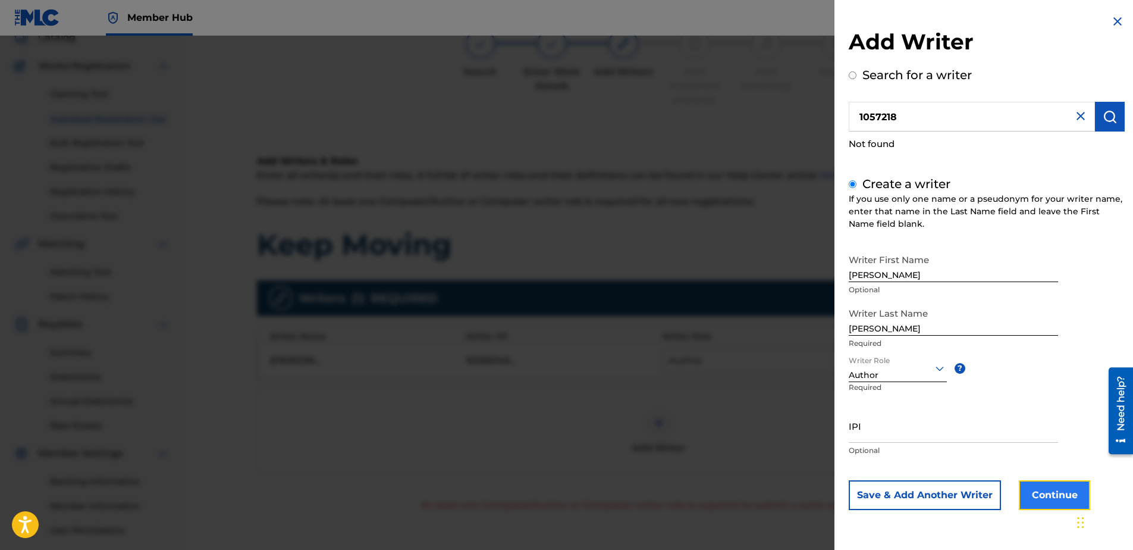
click at [1058, 494] on button "Continue" at bounding box center [1054, 495] width 71 height 30
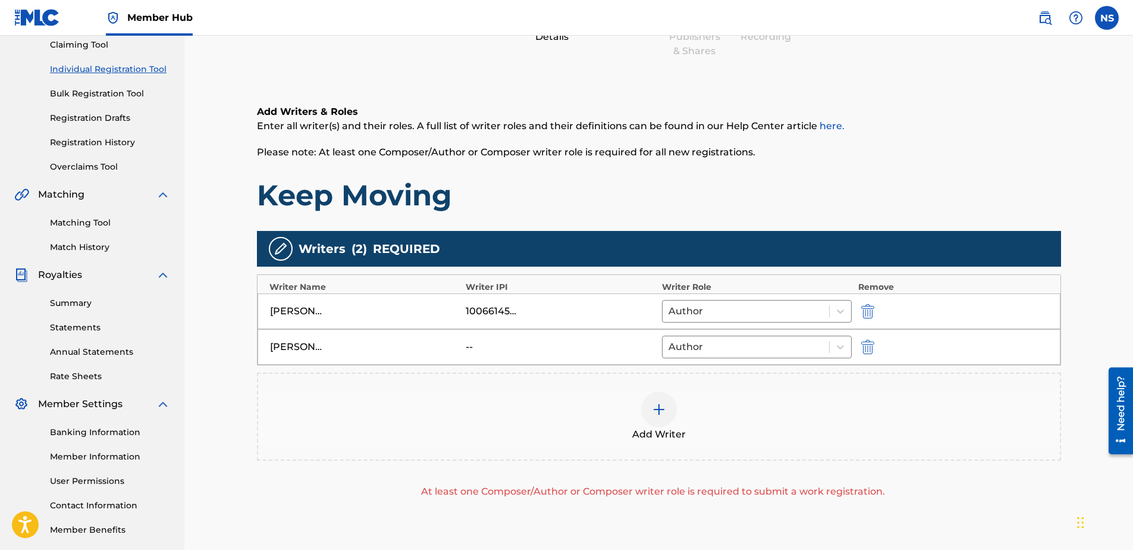
scroll to position [236, 0]
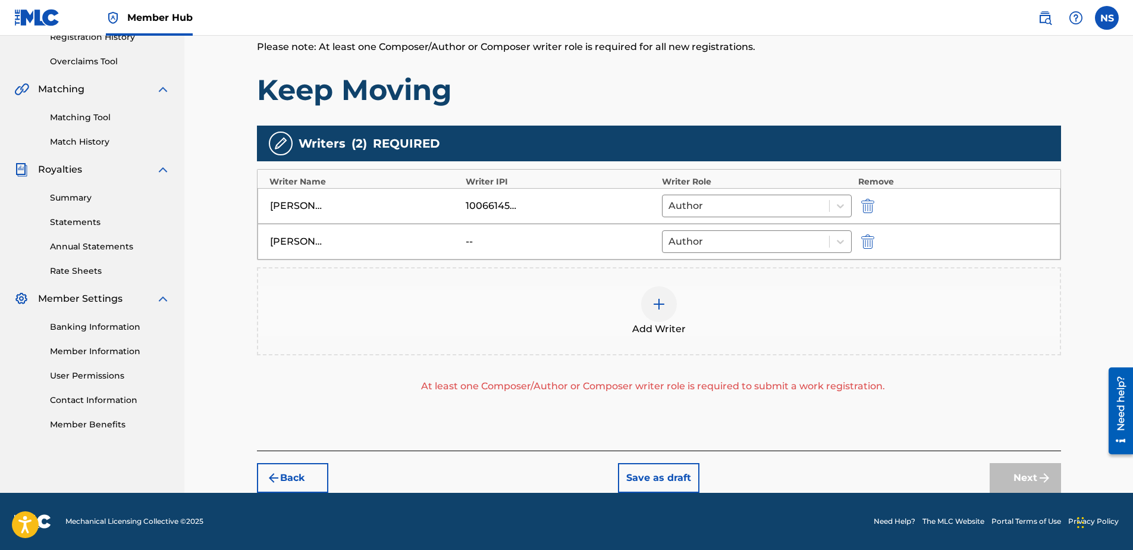
click at [1024, 478] on div "Next" at bounding box center [1025, 478] width 71 height 30
click at [662, 307] on img at bounding box center [659, 304] width 14 height 14
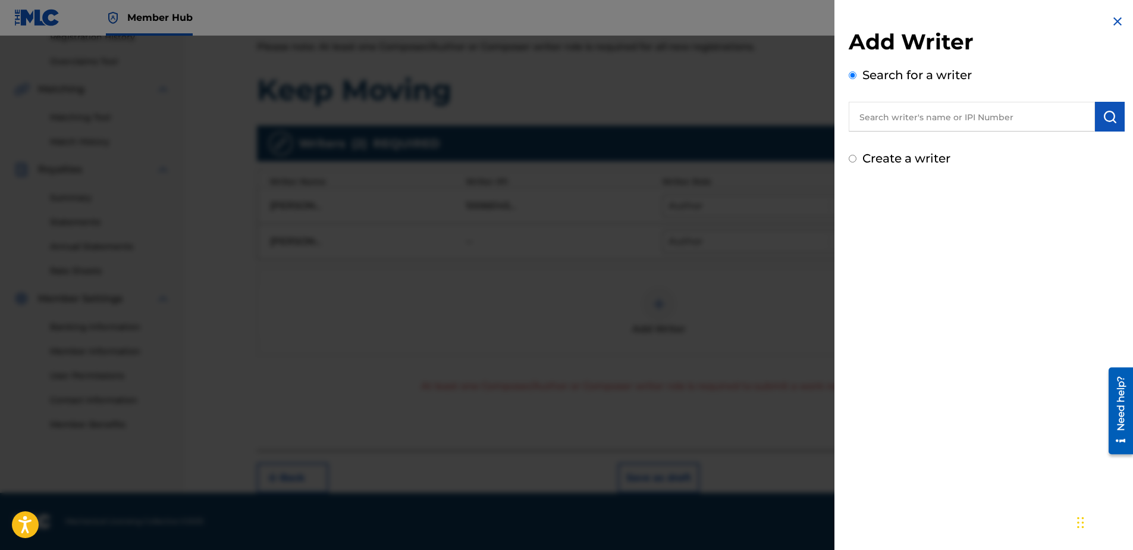
click at [848, 154] on div "Add Writer Search for a writer Create a writer" at bounding box center [987, 90] width 305 height 181
click at [853, 158] on input "Create a writer" at bounding box center [853, 159] width 8 height 8
radio input "false"
radio input "true"
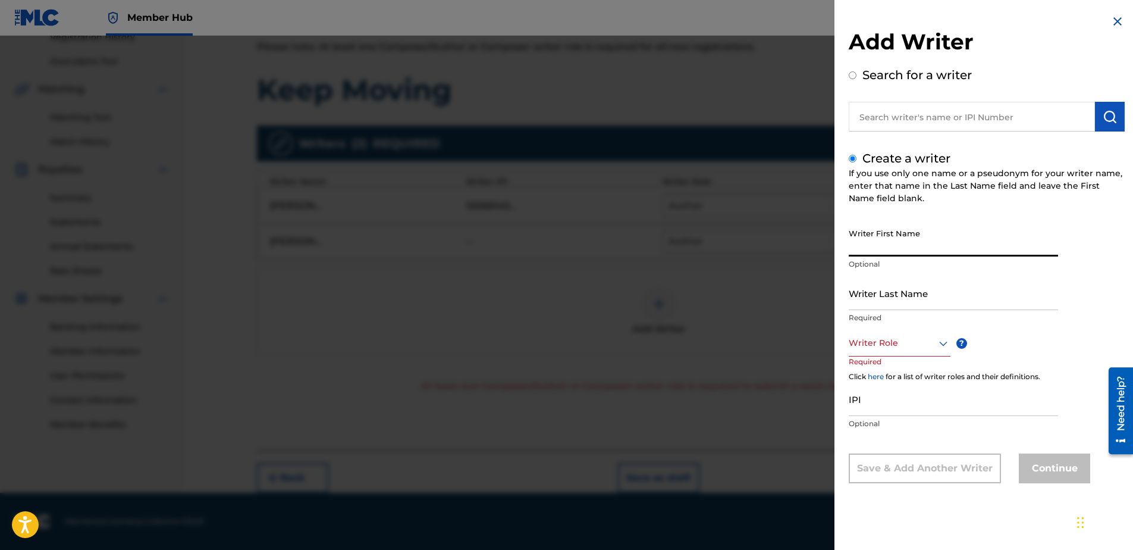
click at [917, 246] on input "Writer First Name" at bounding box center [953, 240] width 209 height 34
type input "[PERSON_NAME]"
click at [897, 339] on div at bounding box center [900, 343] width 102 height 15
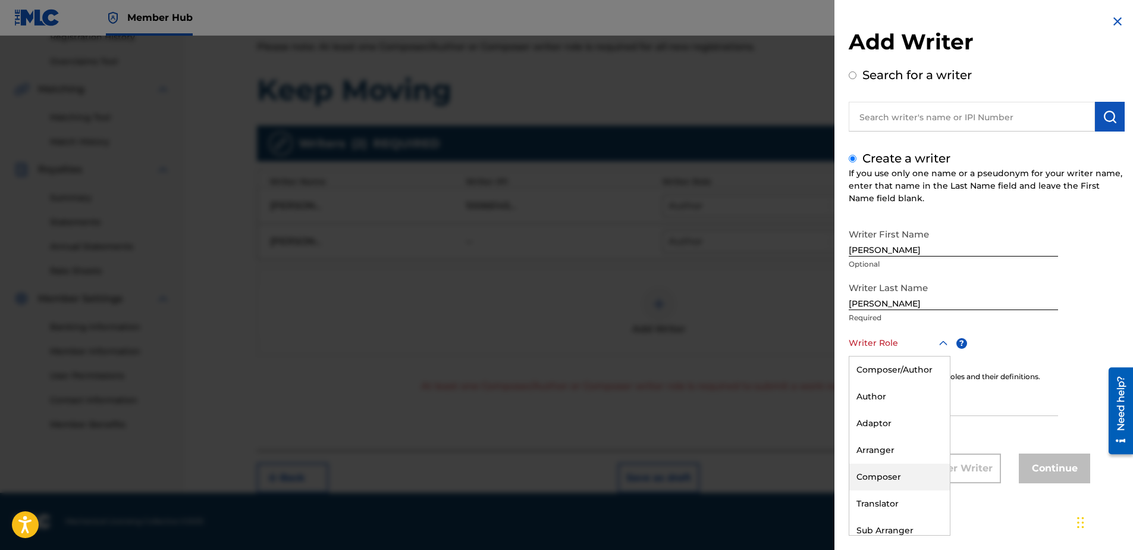
click at [906, 468] on div "Composer" at bounding box center [900, 476] width 101 height 27
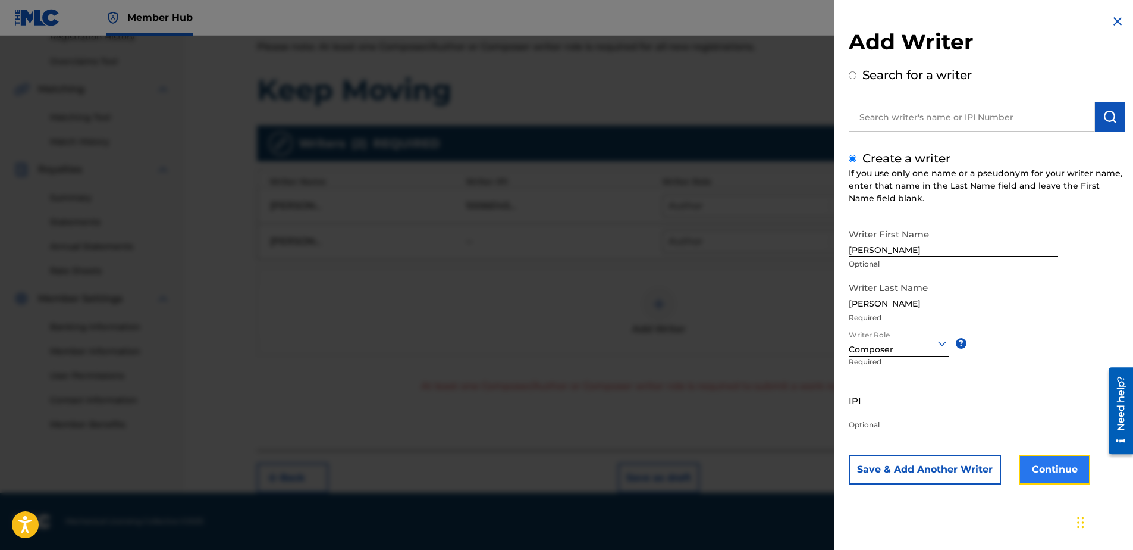
click at [1050, 466] on button "Continue" at bounding box center [1054, 470] width 71 height 30
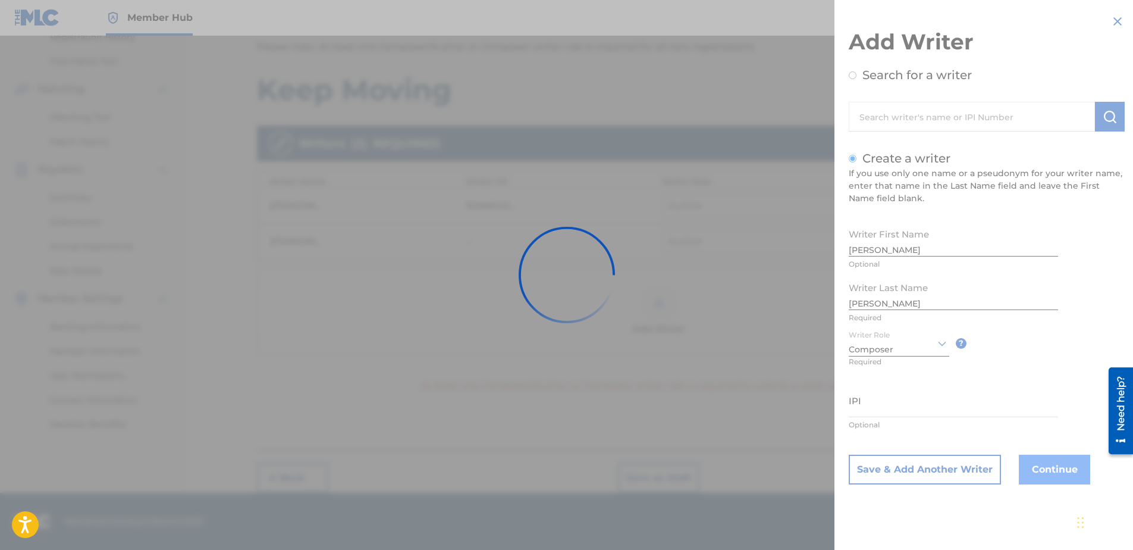
scroll to position [233, 0]
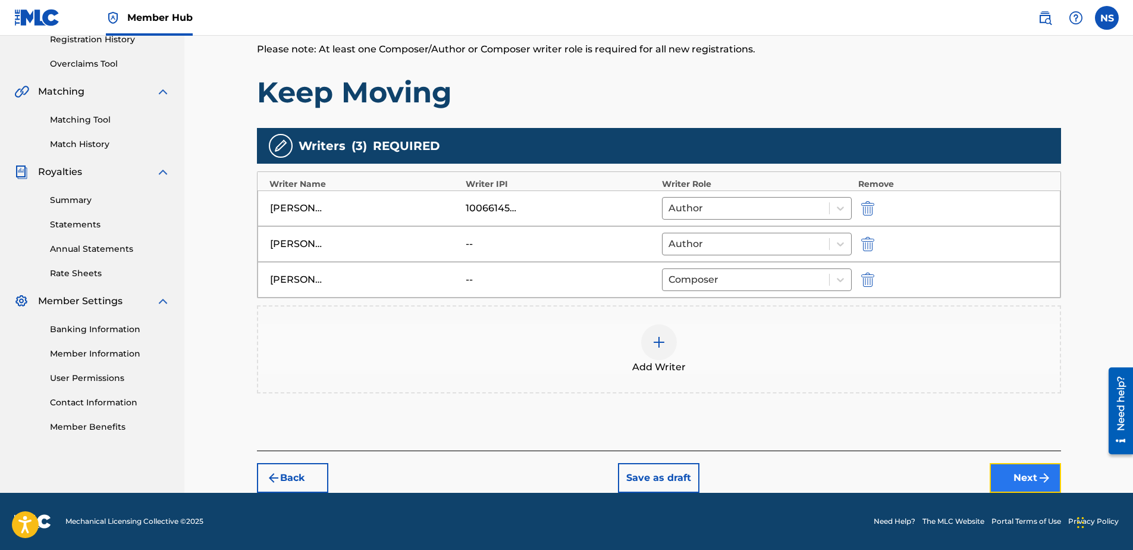
click at [1034, 483] on button "Next" at bounding box center [1025, 478] width 71 height 30
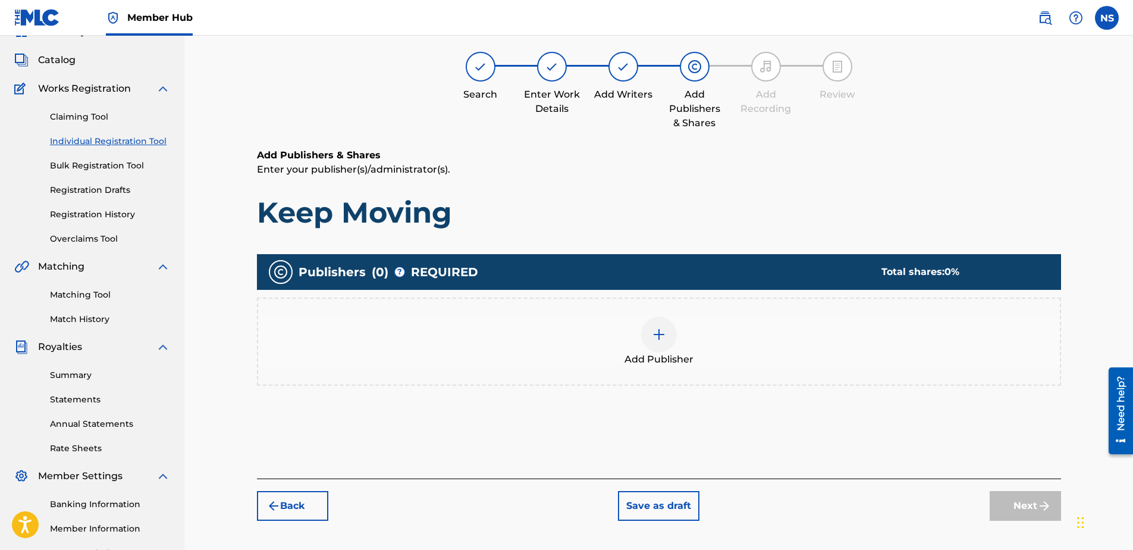
scroll to position [54, 0]
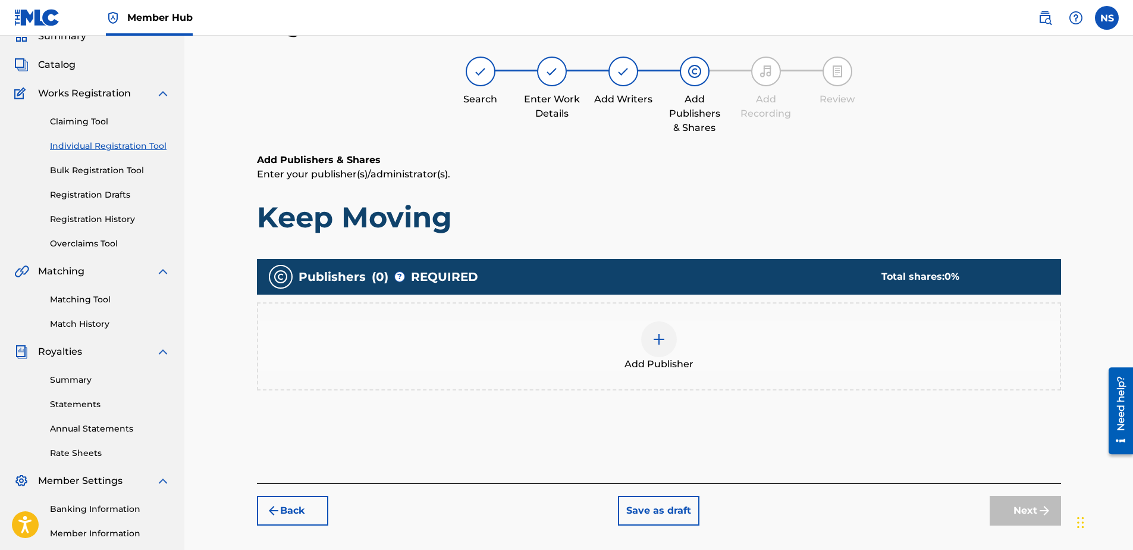
click at [646, 339] on div at bounding box center [659, 339] width 36 height 36
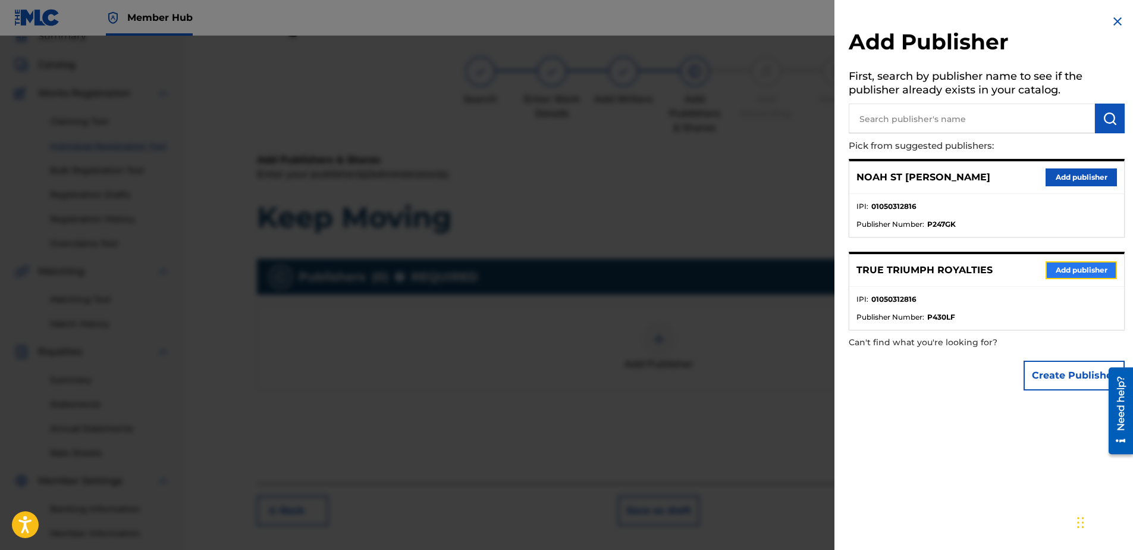
click at [1076, 273] on button "Add publisher" at bounding box center [1081, 270] width 71 height 18
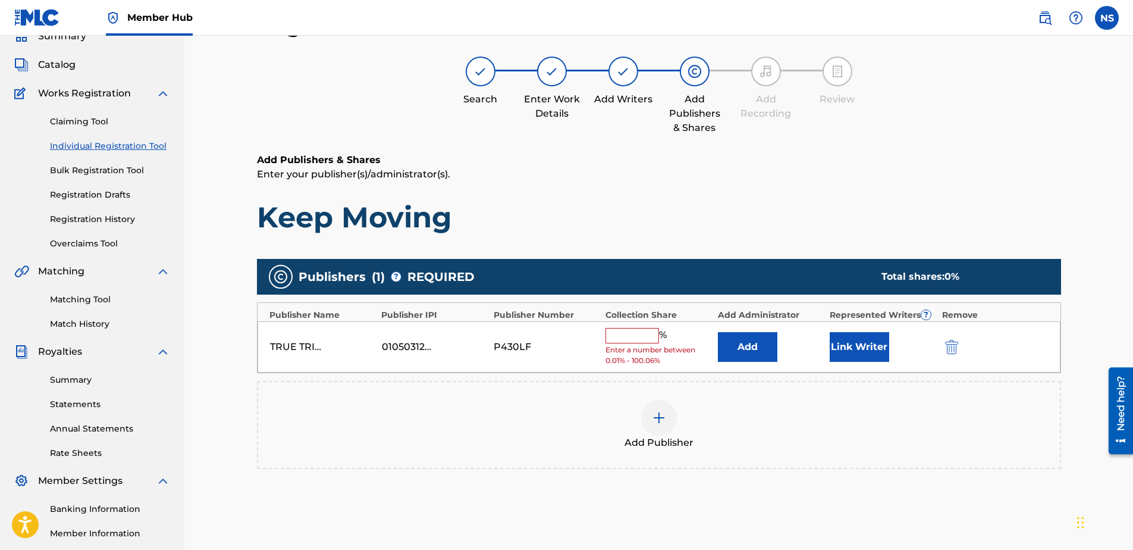
click at [644, 340] on input "text" at bounding box center [633, 335] width 54 height 15
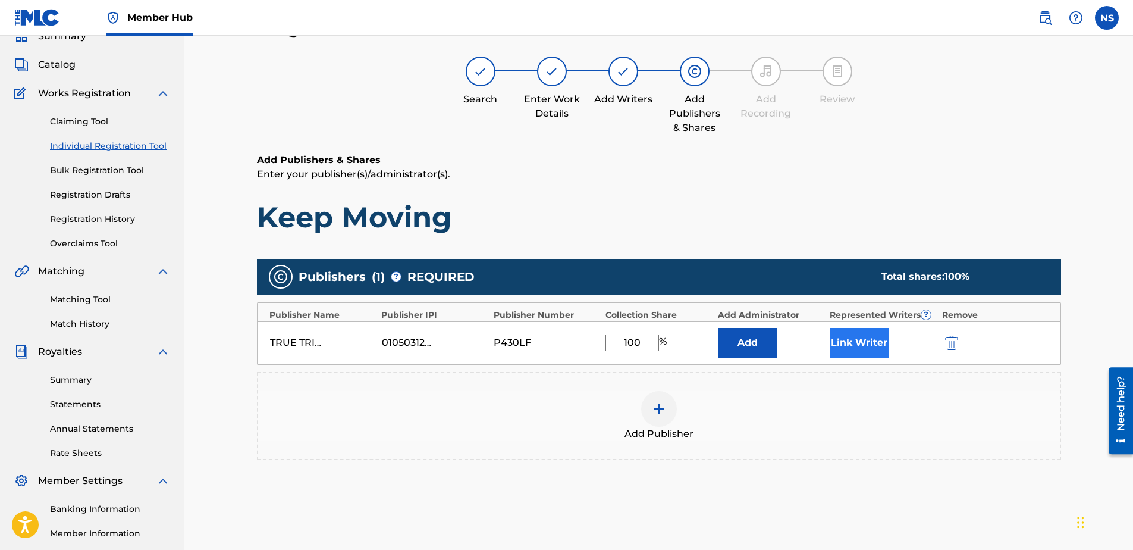
type input "100"
click at [858, 345] on button "Link Writer" at bounding box center [859, 343] width 59 height 30
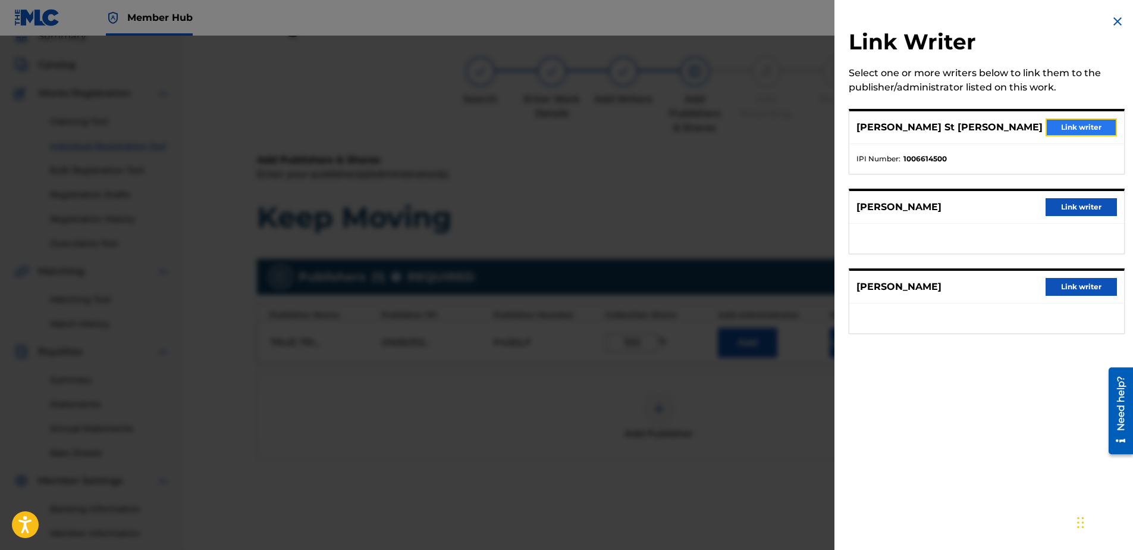
click at [1061, 126] on button "Link writer" at bounding box center [1081, 127] width 71 height 18
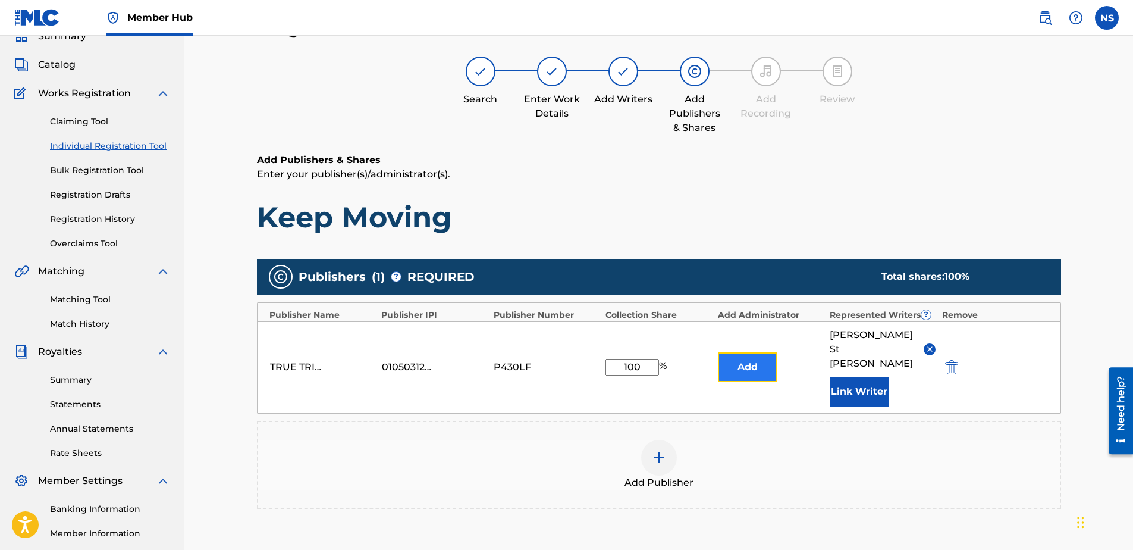
click at [749, 358] on button "Add" at bounding box center [747, 367] width 59 height 30
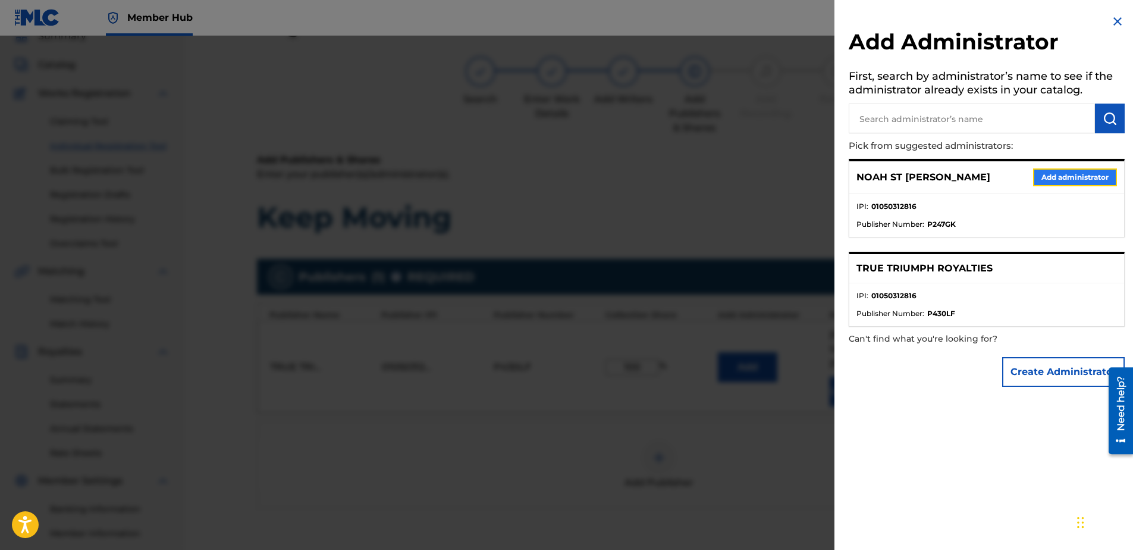
click at [1057, 171] on button "Add administrator" at bounding box center [1076, 177] width 84 height 18
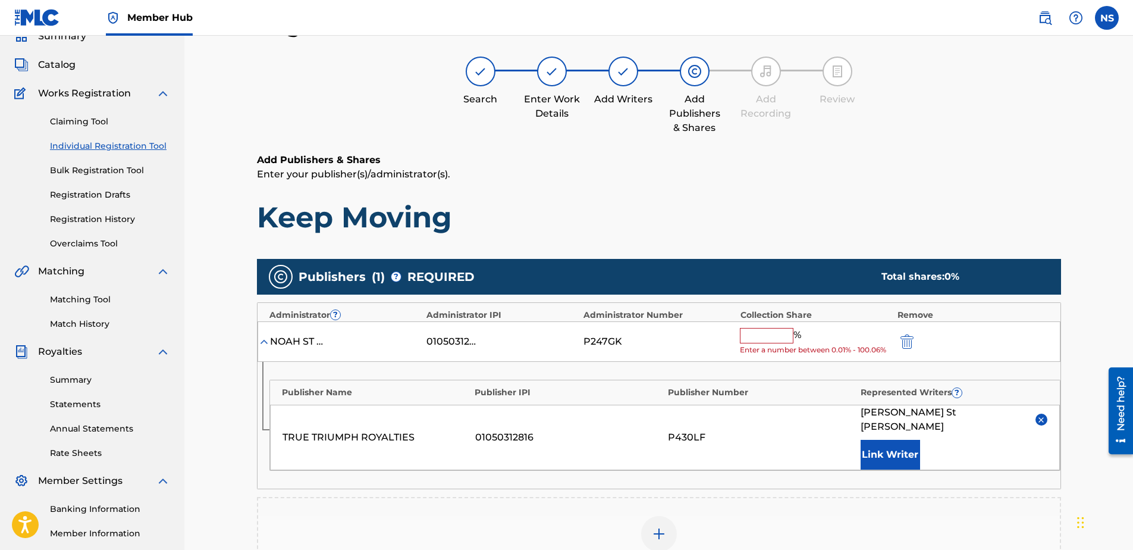
click at [778, 339] on input "text" at bounding box center [767, 335] width 54 height 15
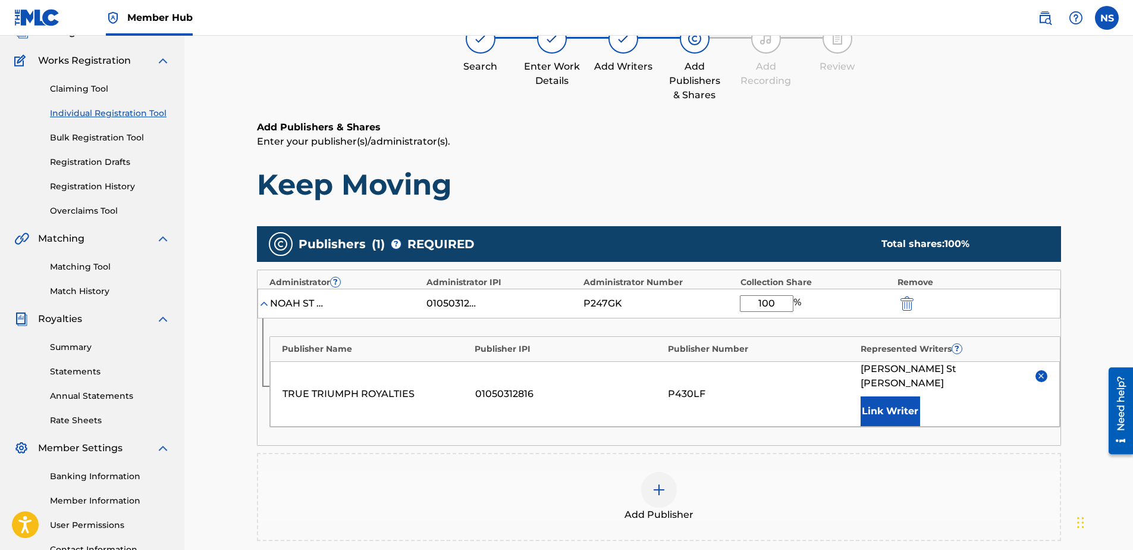
scroll to position [113, 0]
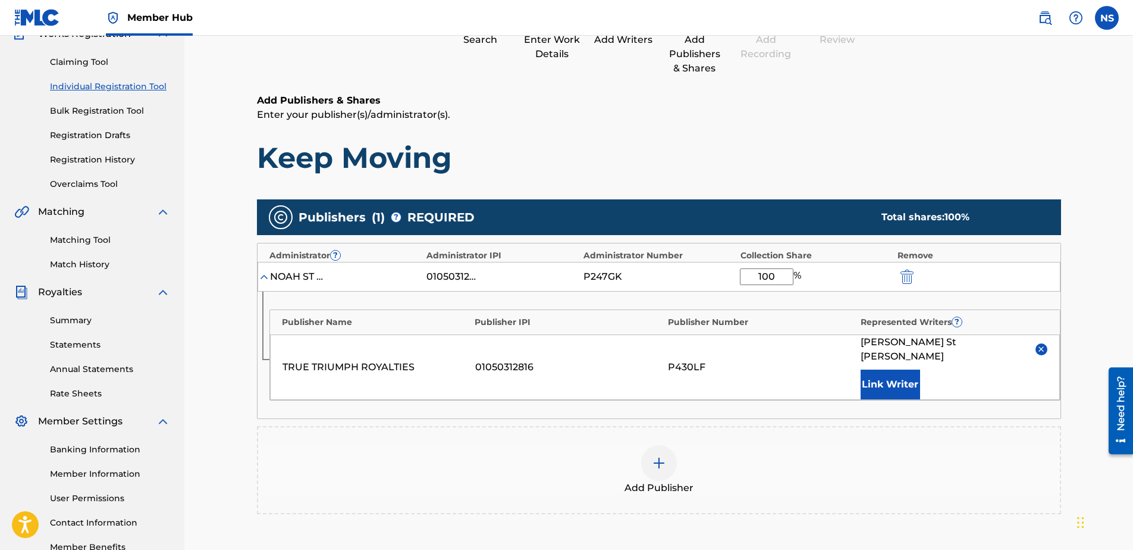
type input "100"
click at [803, 445] on div "Add Publisher" at bounding box center [659, 470] width 802 height 50
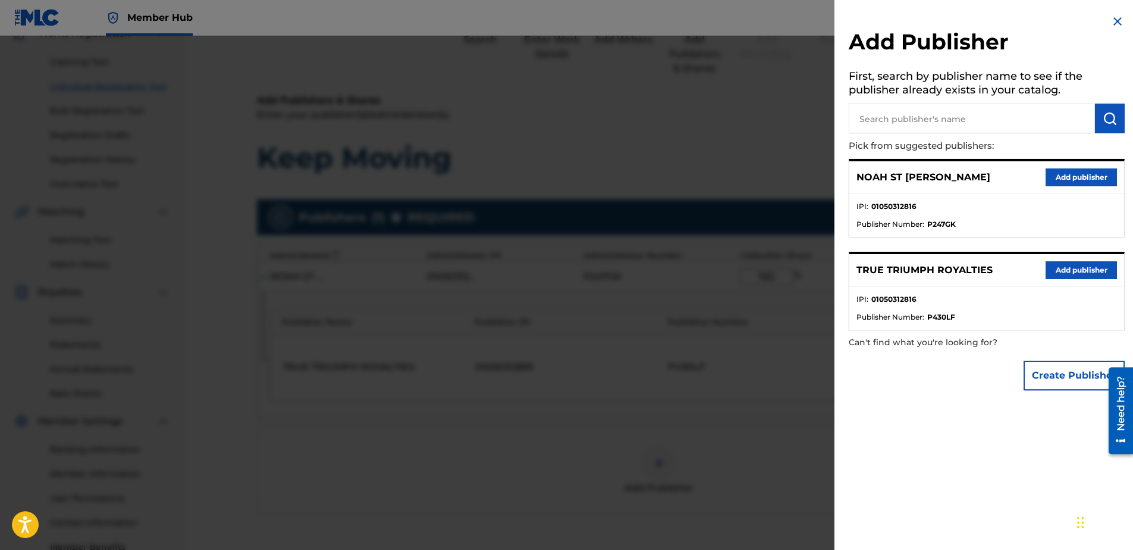
click at [717, 155] on div at bounding box center [566, 311] width 1133 height 550
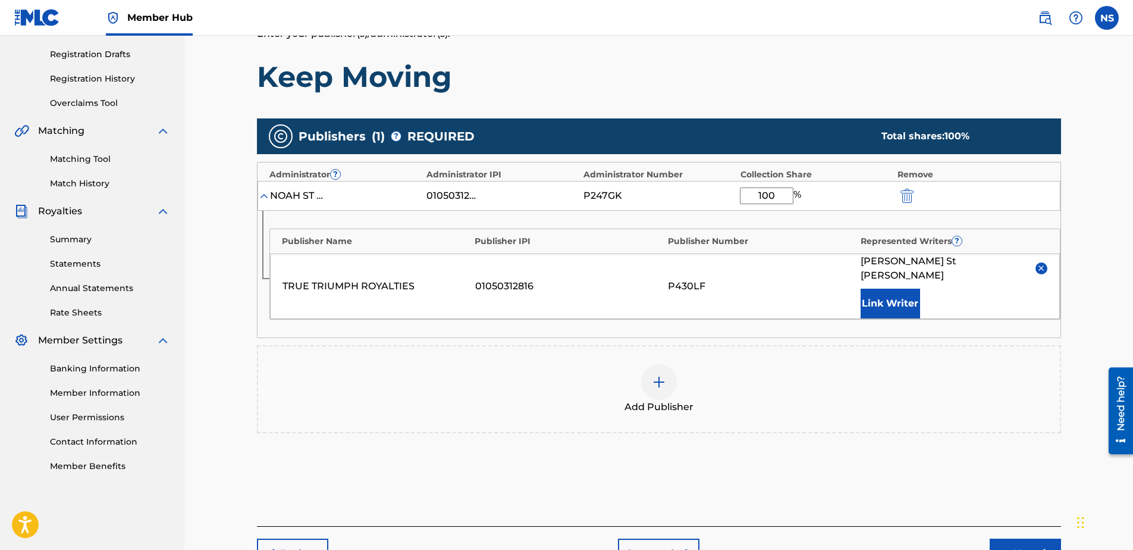
scroll to position [173, 0]
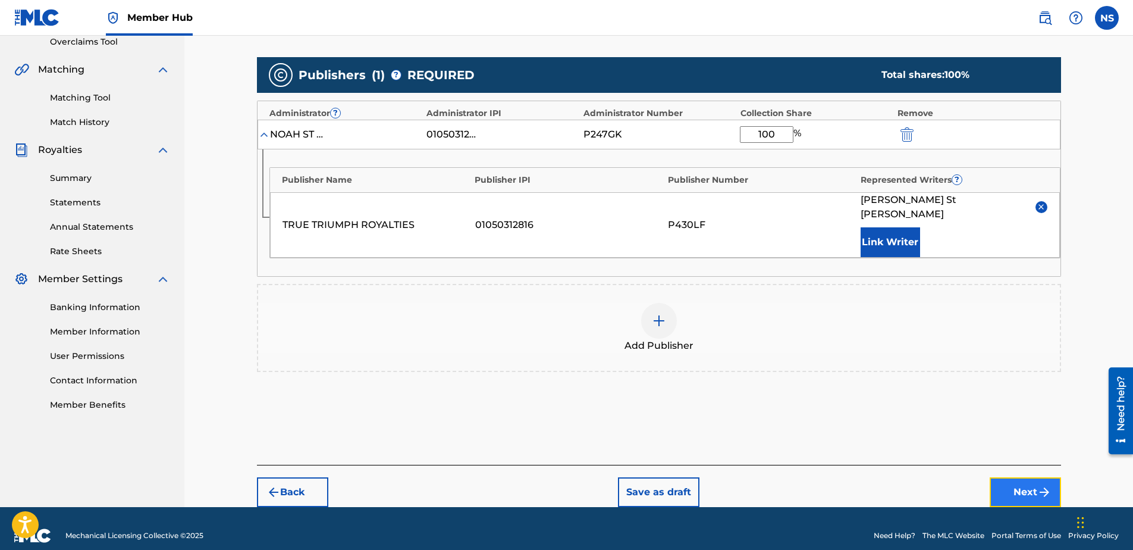
click at [1025, 477] on button "Next" at bounding box center [1025, 492] width 71 height 30
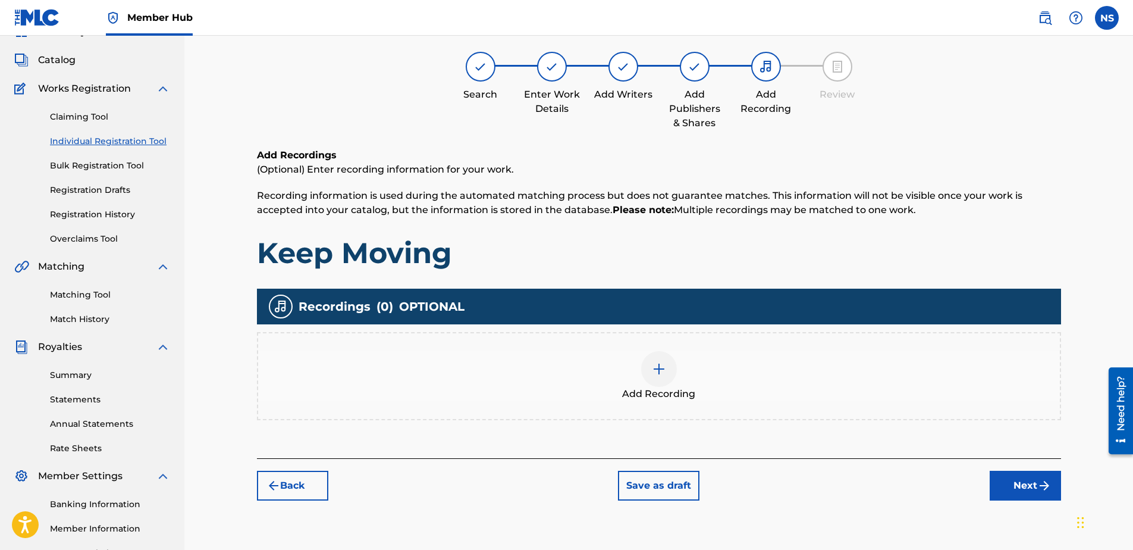
scroll to position [54, 0]
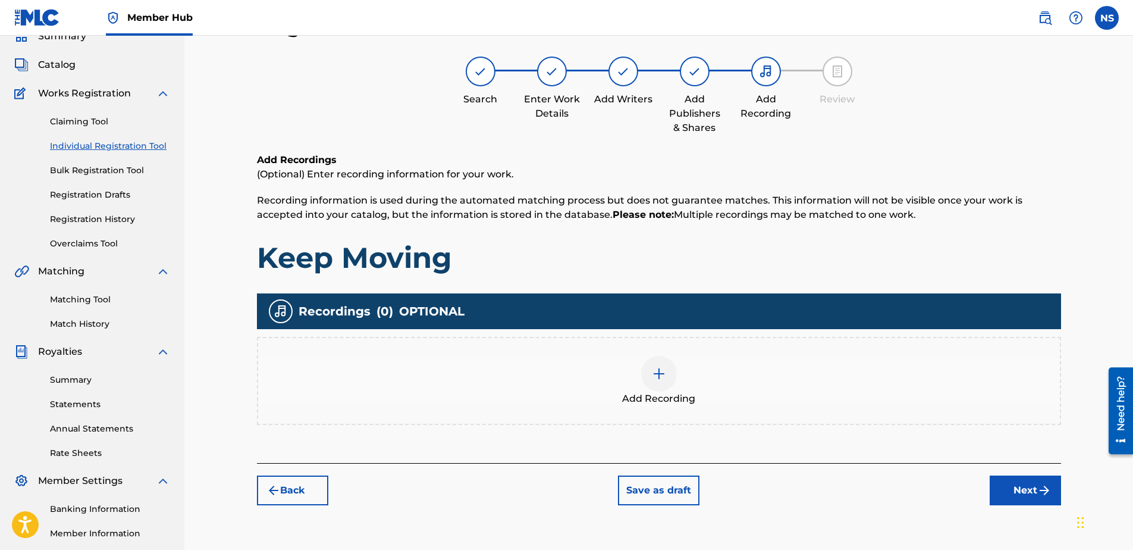
click at [662, 383] on div at bounding box center [659, 374] width 36 height 36
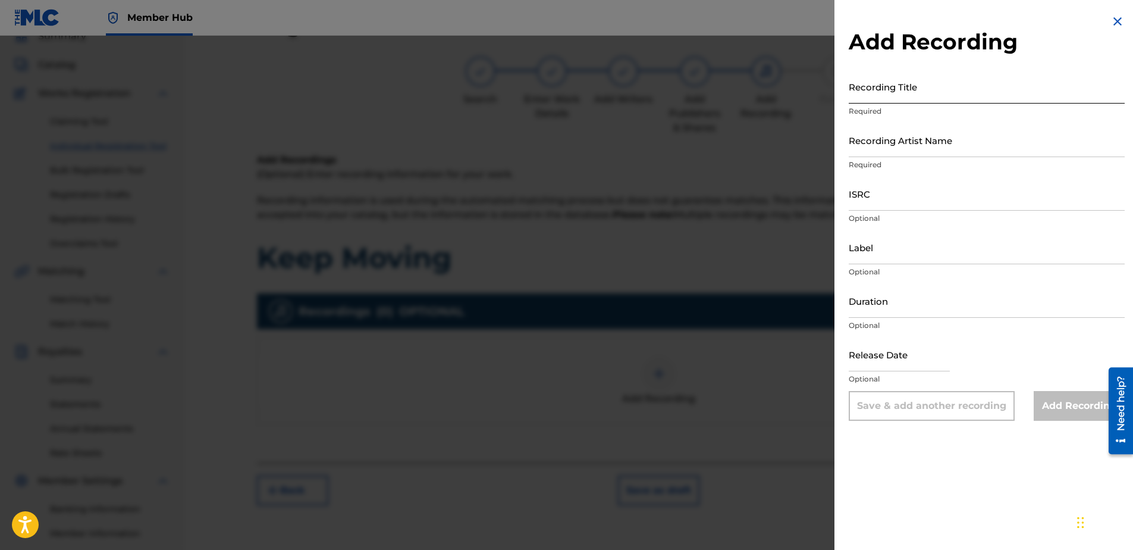
click at [887, 94] on input "Recording Title" at bounding box center [987, 87] width 276 height 34
type input "Keep Moving"
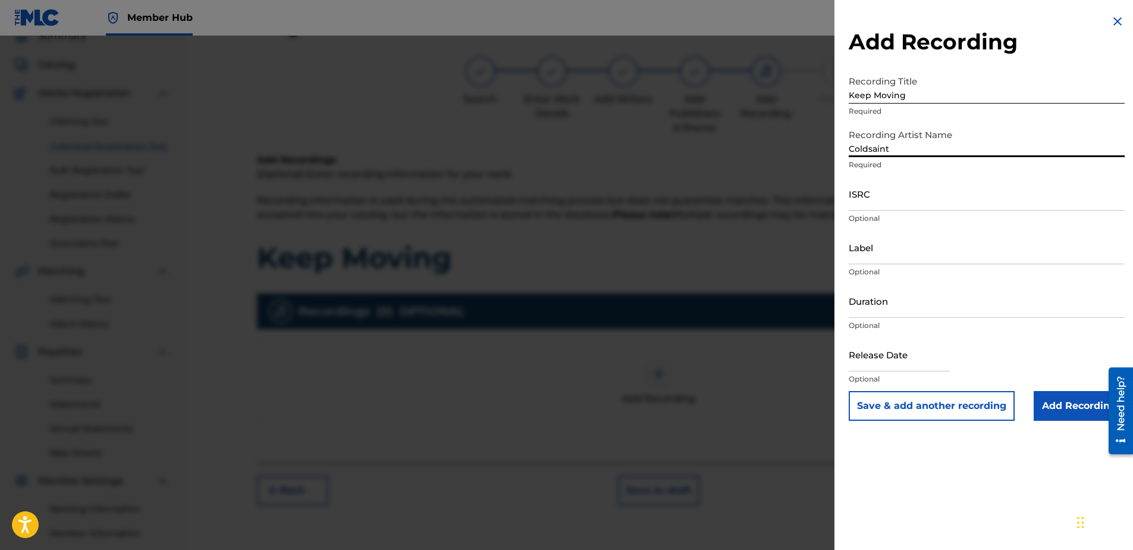
type input "Coldsaint"
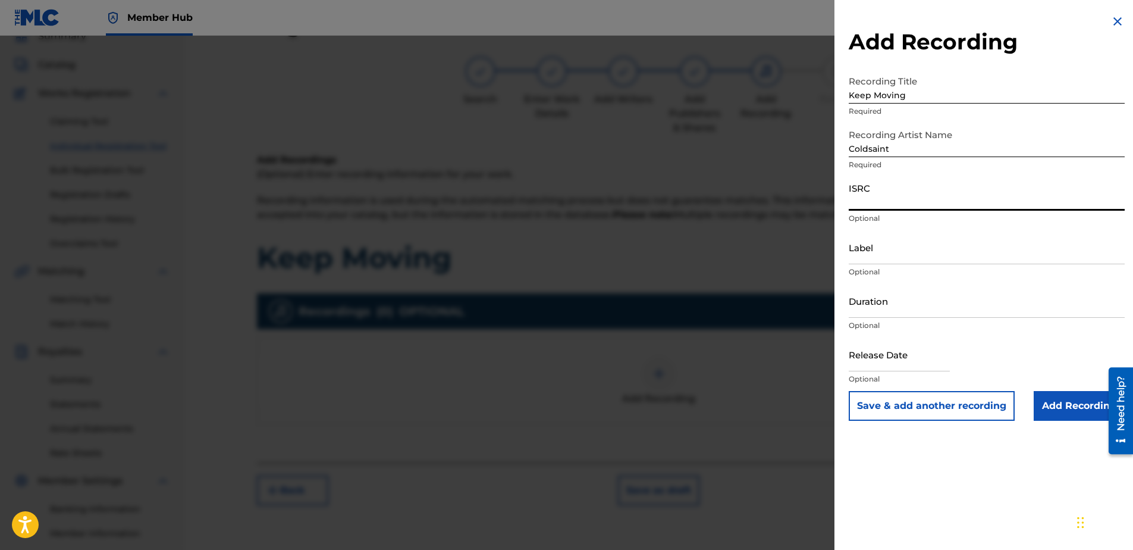
paste input "TCAJG2581233"
type input "TCAJG2581233"
click at [899, 257] on input "Label" at bounding box center [987, 247] width 276 height 34
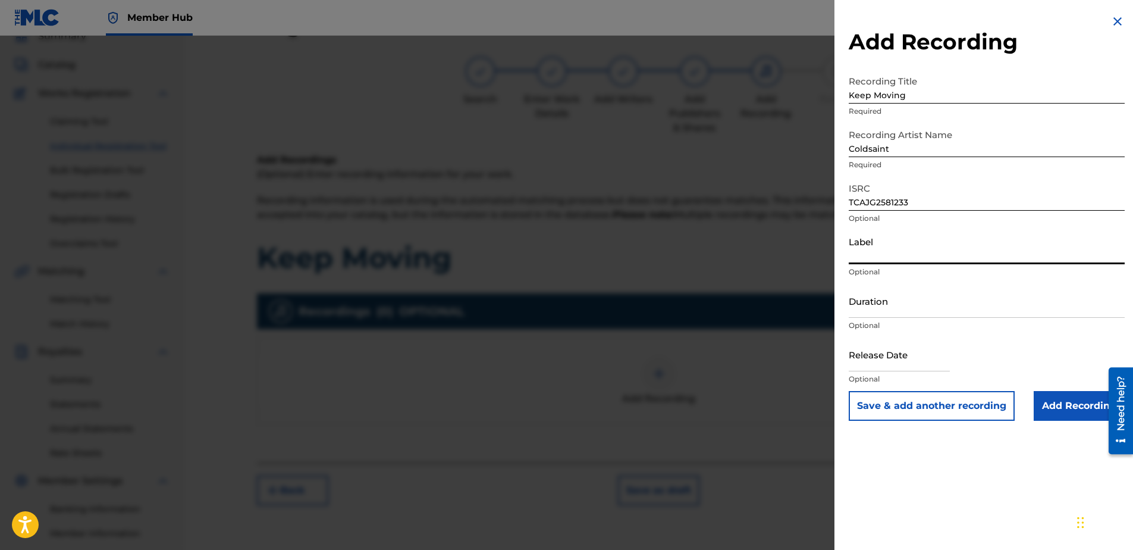
click at [854, 280] on div "Label Optional" at bounding box center [987, 257] width 276 height 54
click at [881, 319] on div "Duration Optional" at bounding box center [987, 311] width 276 height 54
click at [877, 310] on input "Duration" at bounding box center [987, 301] width 276 height 34
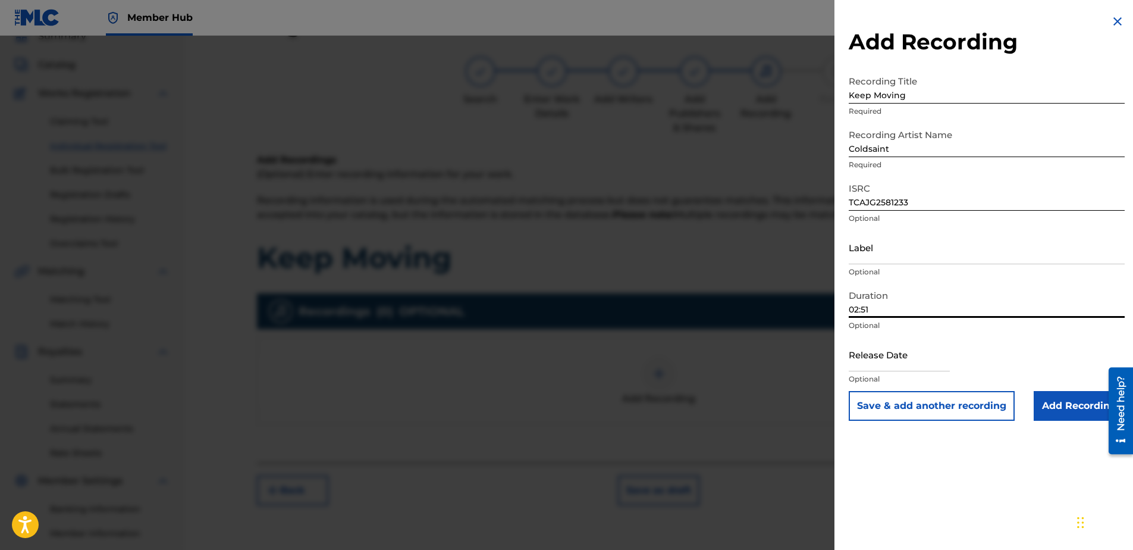
type input "02:51"
click at [878, 371] on div at bounding box center [899, 355] width 101 height 36
click at [878, 363] on input "text" at bounding box center [899, 354] width 101 height 34
select select "8"
select select "2025"
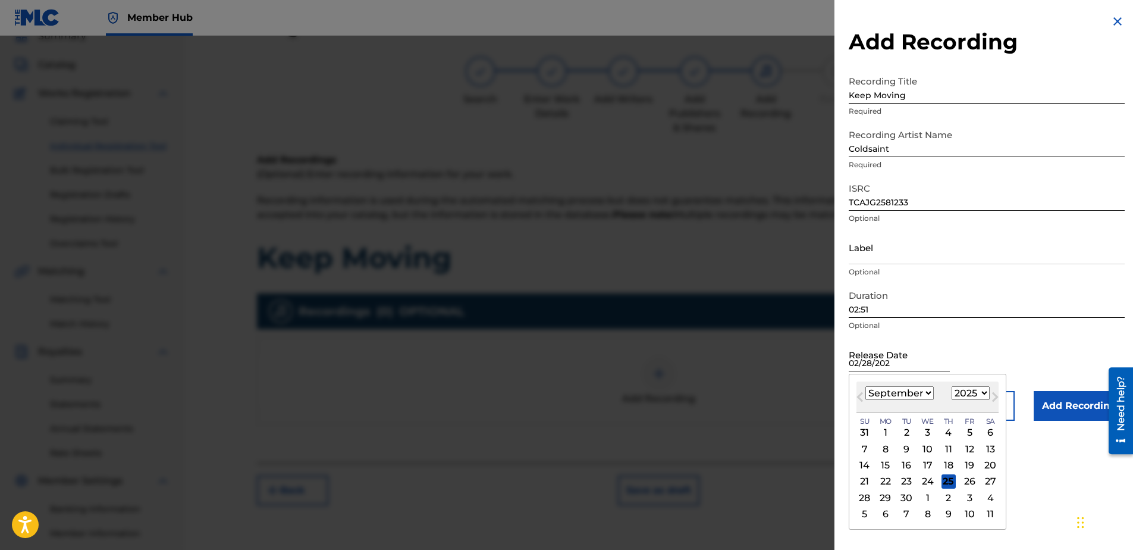
type input "[DATE]"
click at [923, 336] on div "Duration 02:51 Optional" at bounding box center [987, 311] width 276 height 54
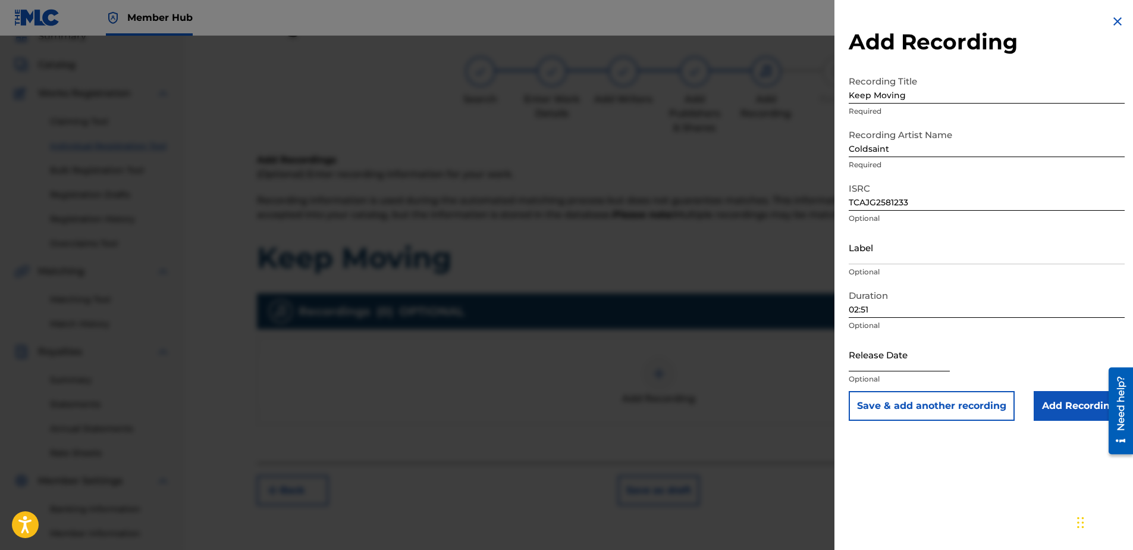
click at [900, 355] on input "text" at bounding box center [899, 354] width 101 height 34
select select "8"
select select "2025"
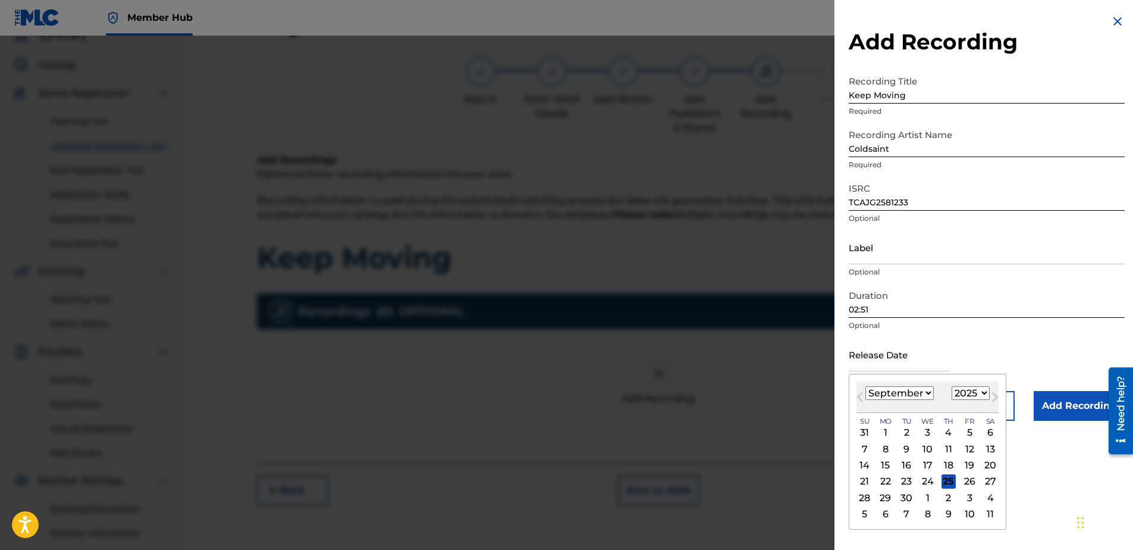
click at [931, 389] on select "January February March April May June July August September October November De…" at bounding box center [900, 393] width 68 height 14
select select "1"
click at [866, 386] on select "January February March April May June July August September October November De…" at bounding box center [900, 393] width 68 height 14
click at [966, 493] on div "28" at bounding box center [970, 497] width 14 height 14
type input "[DATE]"
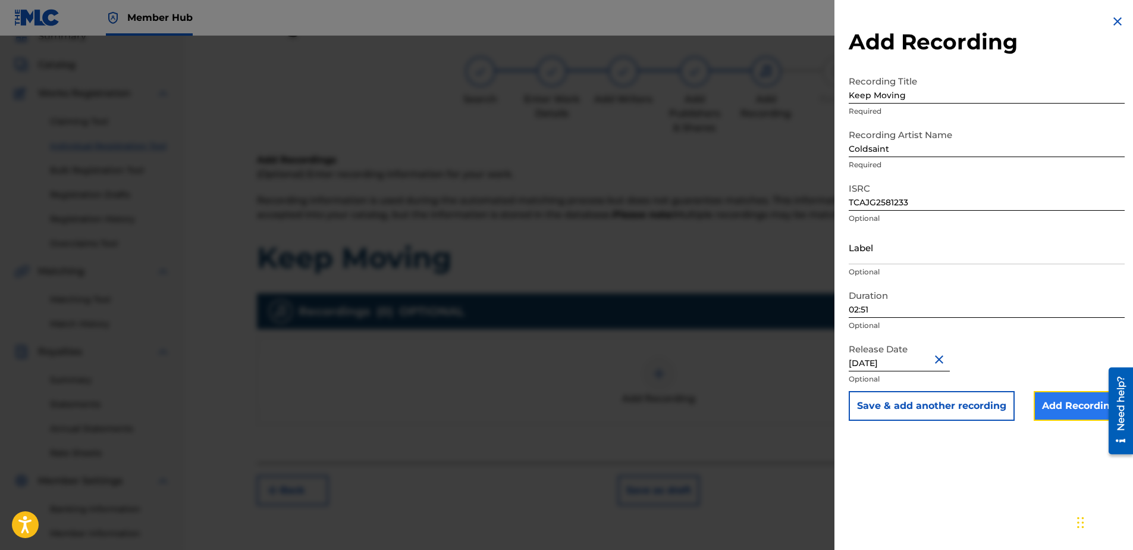
click at [1046, 409] on input "Add Recording" at bounding box center [1079, 406] width 91 height 30
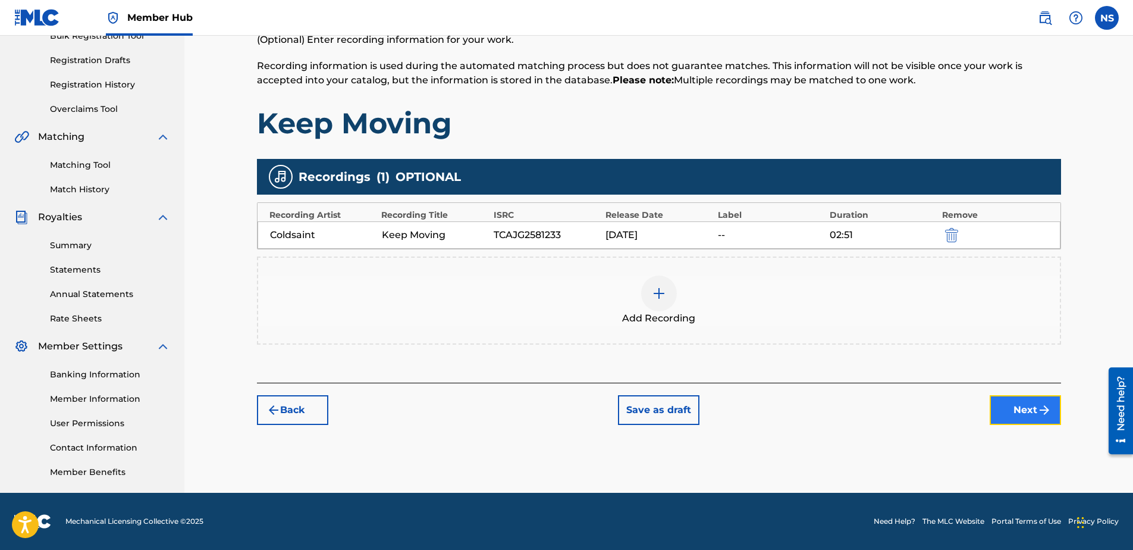
click at [1044, 415] on img "submit" at bounding box center [1045, 410] width 14 height 14
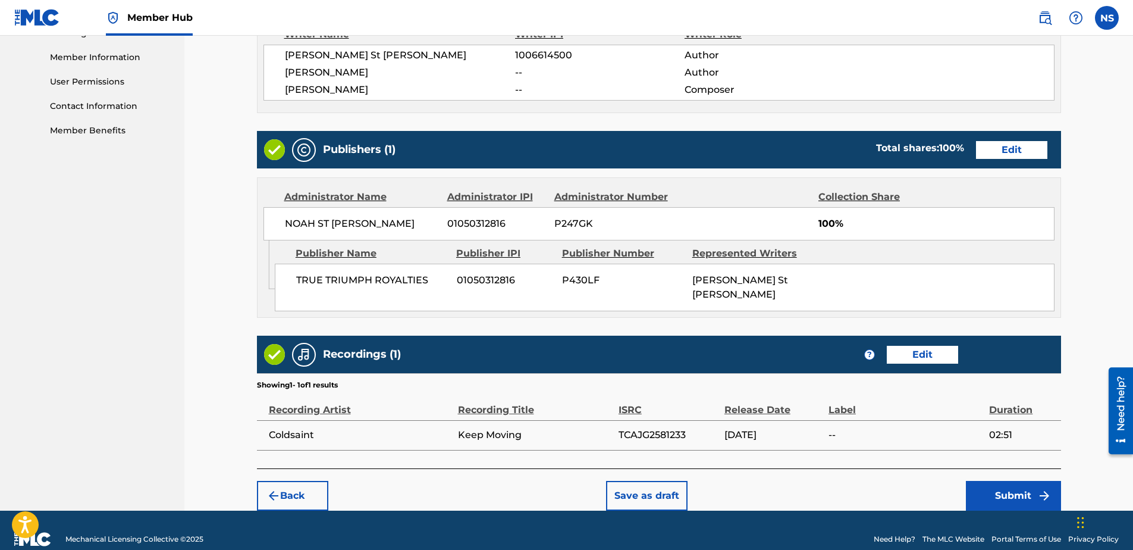
scroll to position [536, 0]
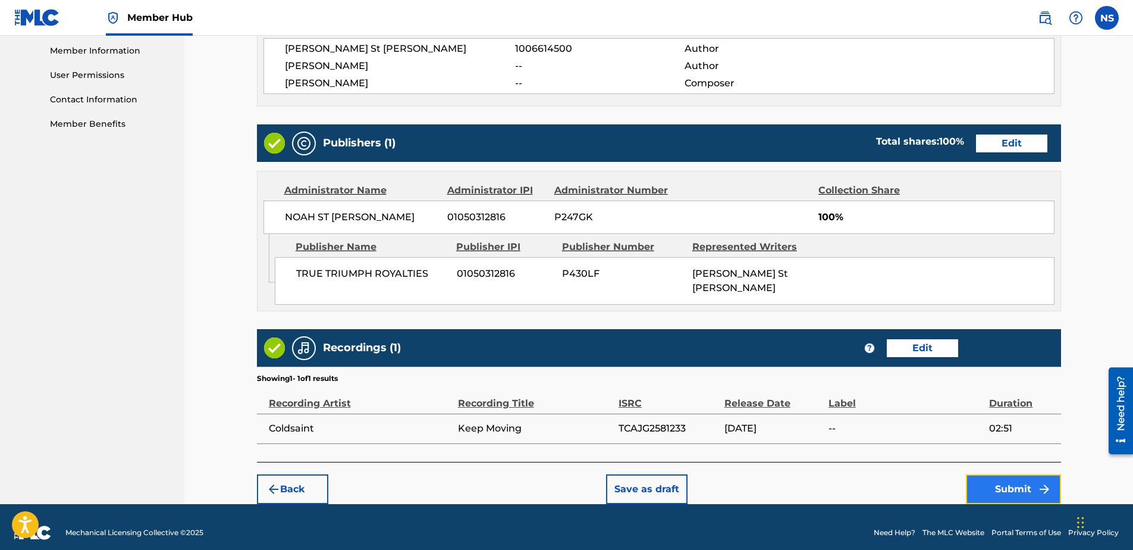
click at [1014, 474] on button "Submit" at bounding box center [1013, 489] width 95 height 30
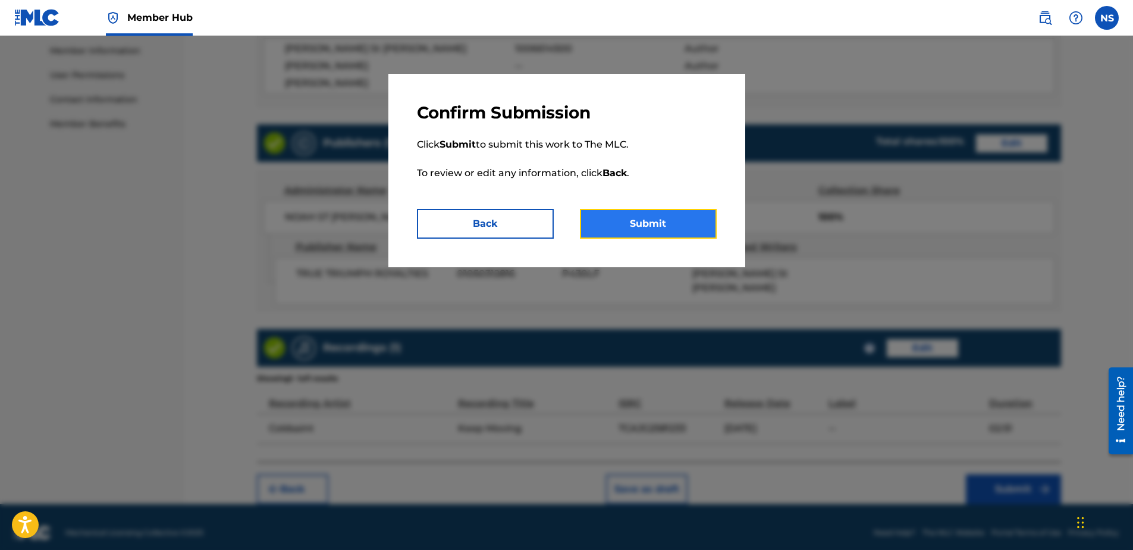
click at [629, 221] on button "Submit" at bounding box center [648, 224] width 137 height 30
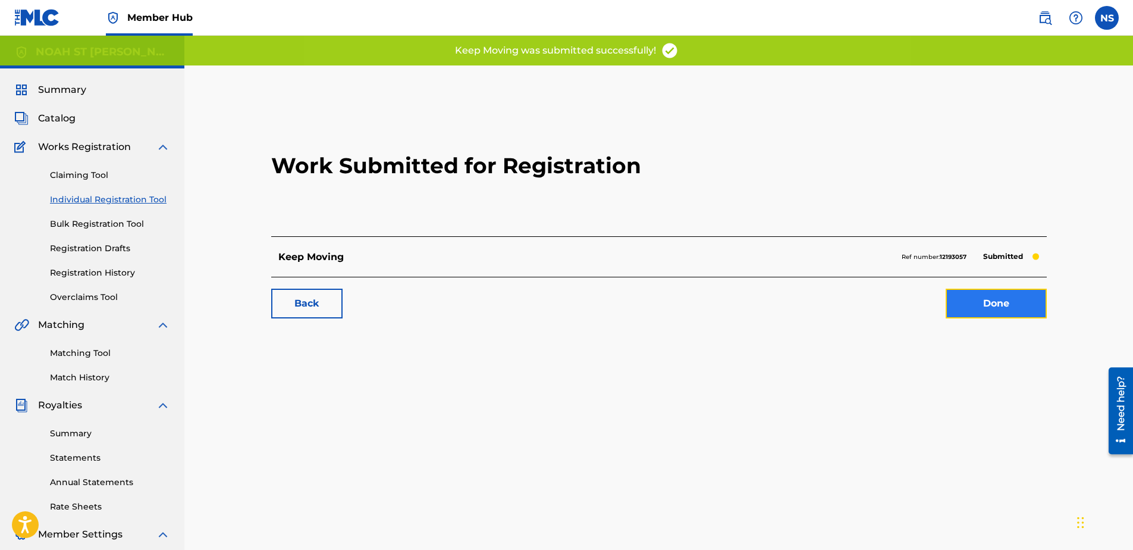
click at [974, 311] on link "Done" at bounding box center [996, 304] width 101 height 30
